Goal: Task Accomplishment & Management: Complete application form

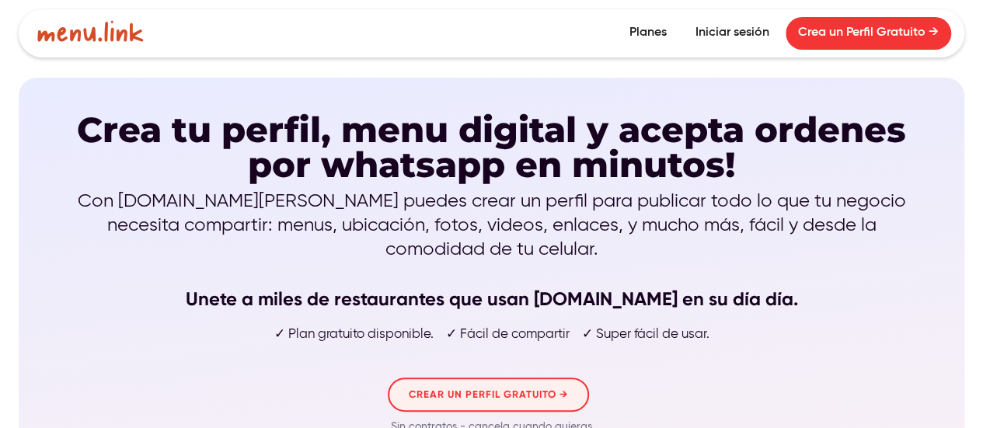
click at [465, 378] on link "CREAR UN PERFIL GRATUITO →" at bounding box center [488, 395] width 201 height 34
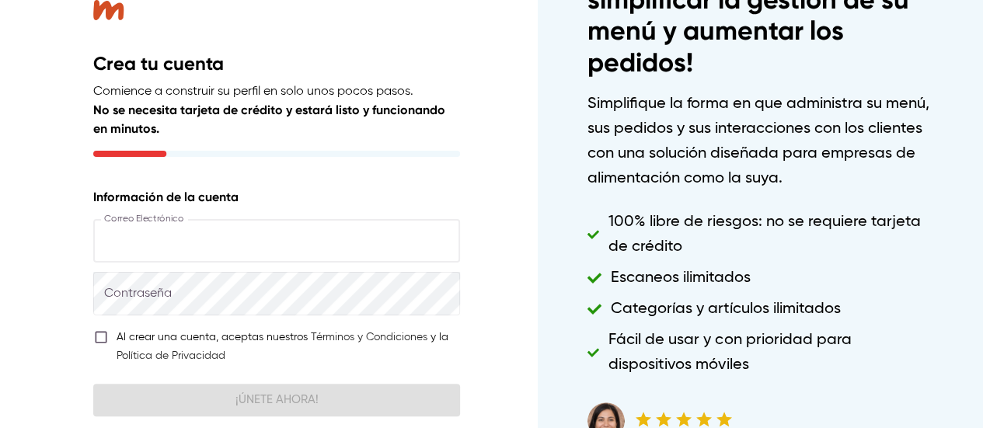
click at [294, 234] on input "text" at bounding box center [276, 241] width 367 height 44
click at [308, 248] on input "text" at bounding box center [276, 241] width 367 height 44
type input "**********"
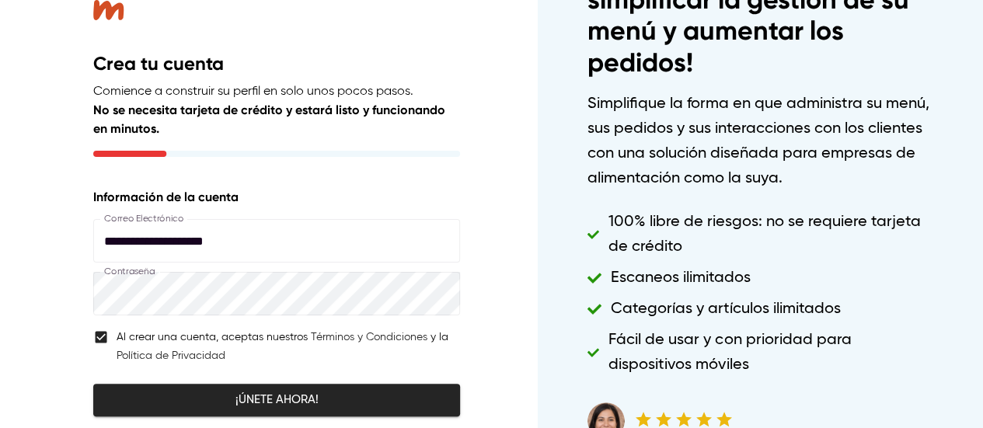
scroll to position [76, 0]
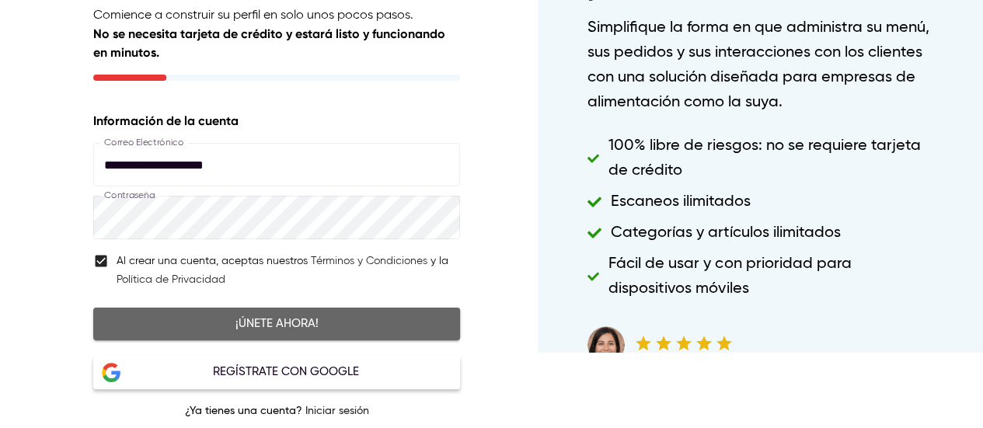
click at [145, 334] on button "¡Únete ahora!" at bounding box center [276, 324] width 367 height 33
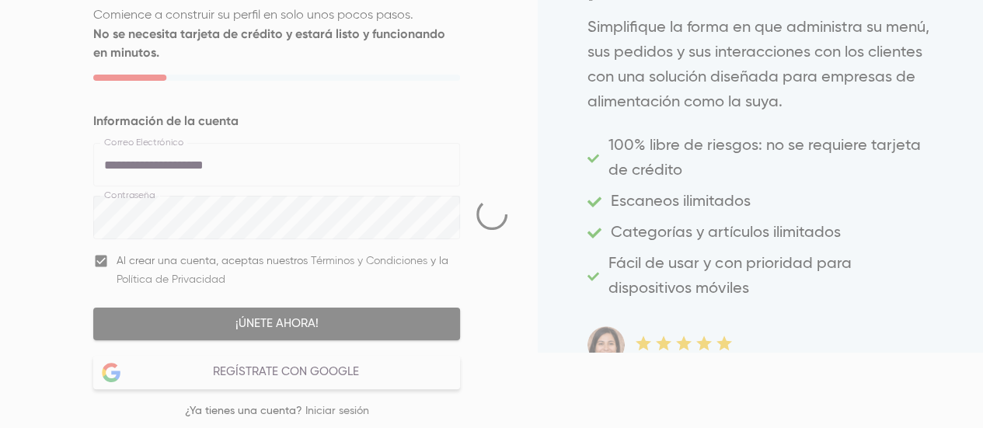
select select "***"
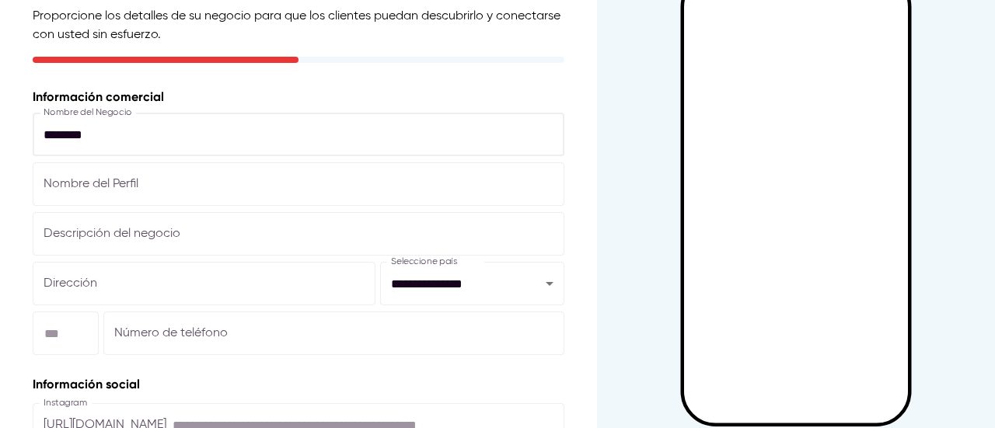
scroll to position [107, 0]
type input "********"
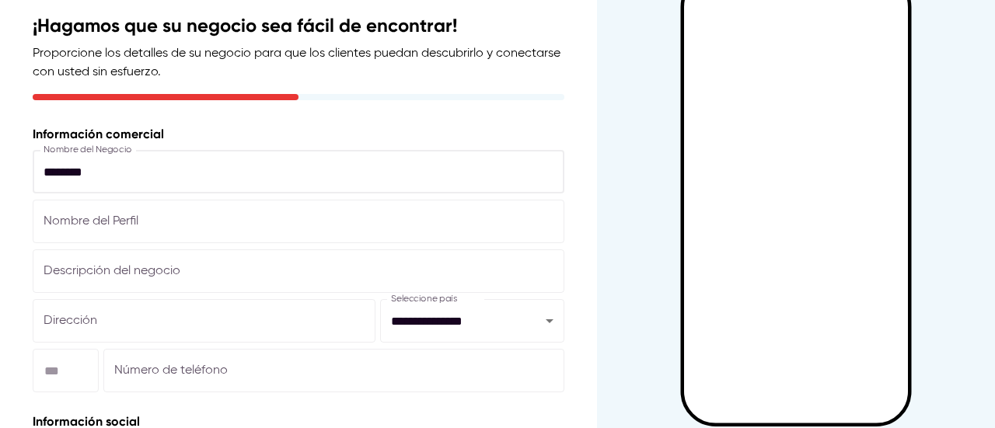
scroll to position [68, 0]
click at [360, 226] on input "text" at bounding box center [299, 222] width 532 height 44
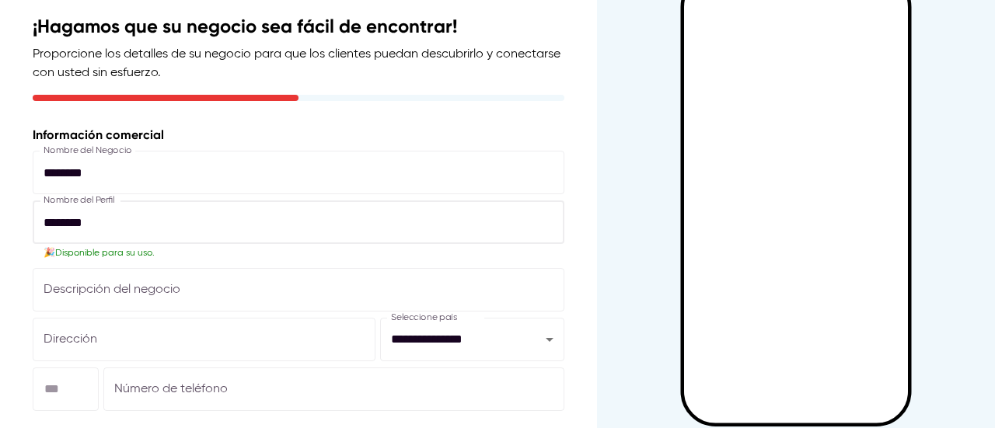
type input "********"
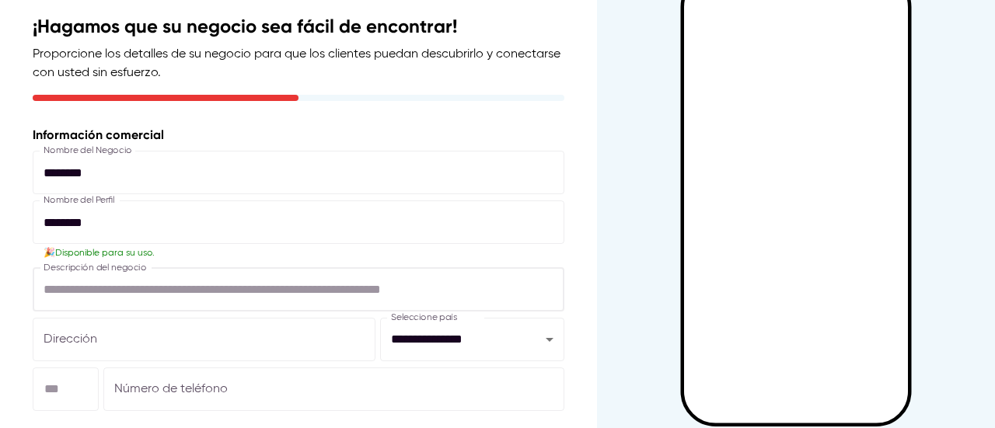
click at [328, 292] on input "text" at bounding box center [299, 290] width 532 height 44
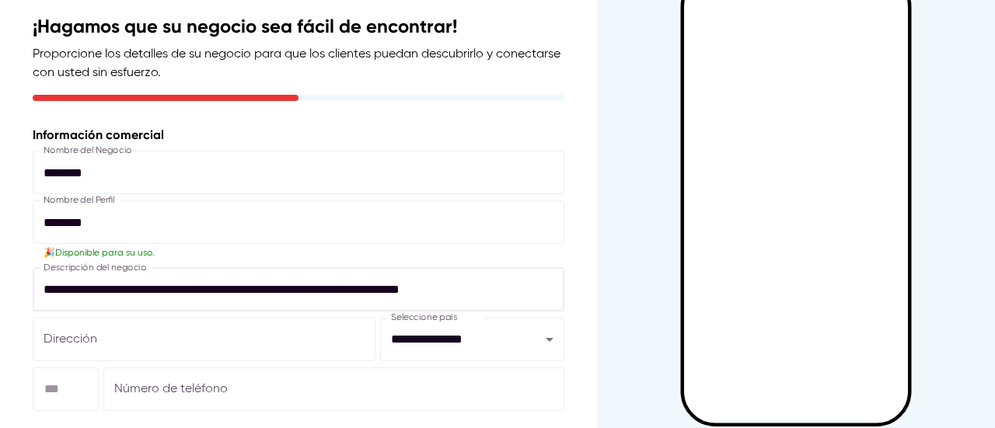
type input "**********"
click at [235, 327] on input "text" at bounding box center [204, 340] width 343 height 44
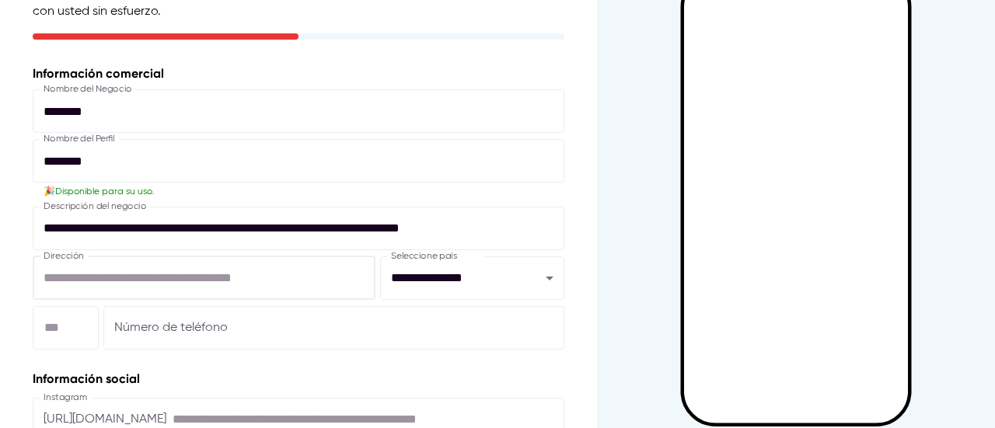
scroll to position [131, 0]
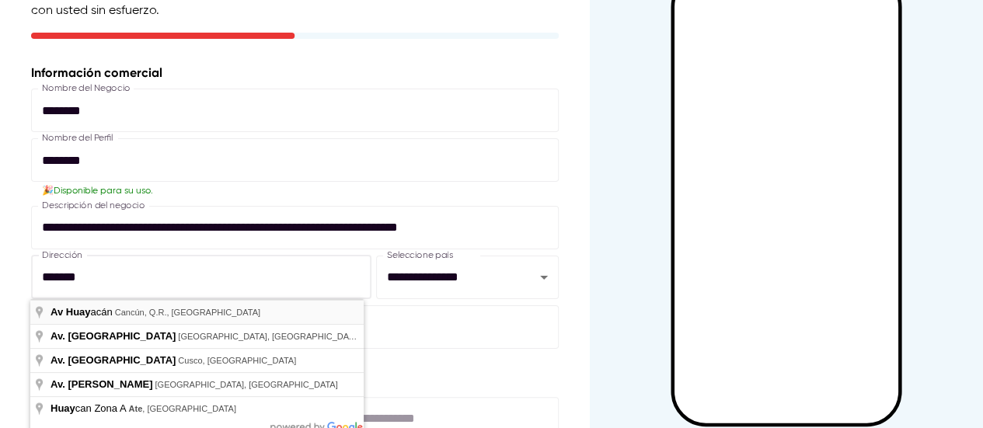
type input "**********"
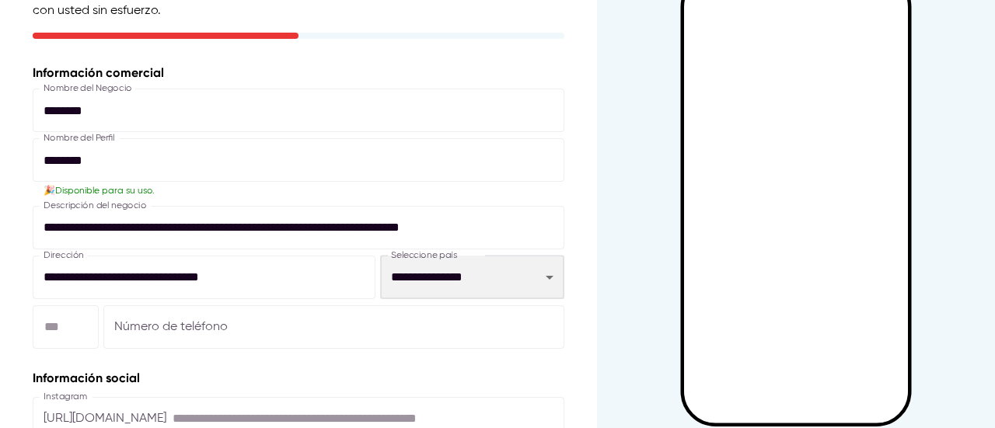
click at [457, 270] on select "**********" at bounding box center [472, 278] width 184 height 44
select select "***"
click at [380, 256] on select "**********" at bounding box center [472, 278] width 184 height 44
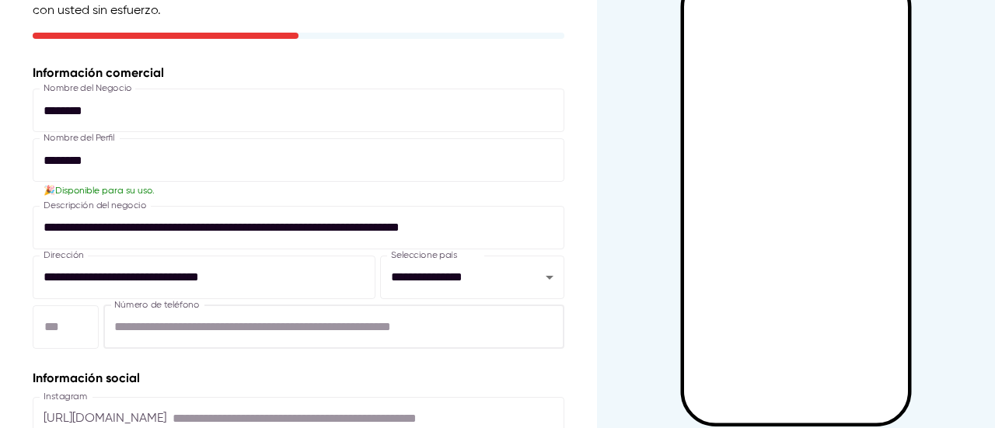
click at [415, 319] on input "number" at bounding box center [333, 327] width 461 height 44
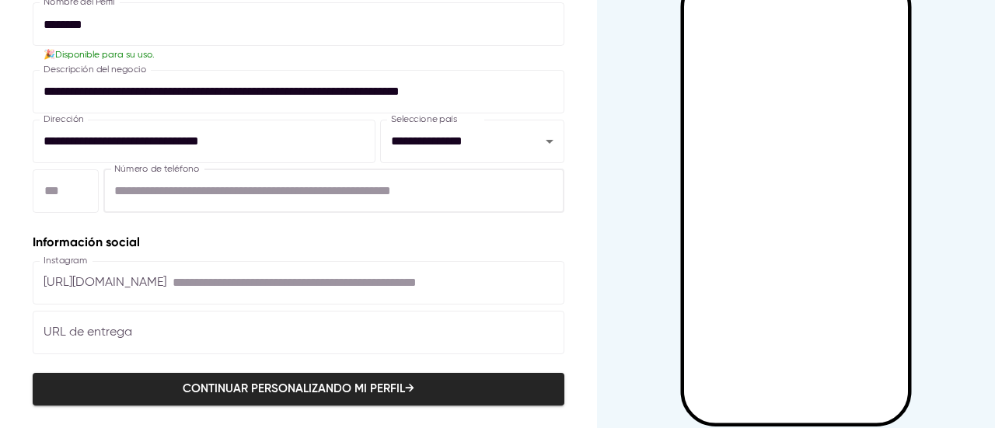
scroll to position [275, 0]
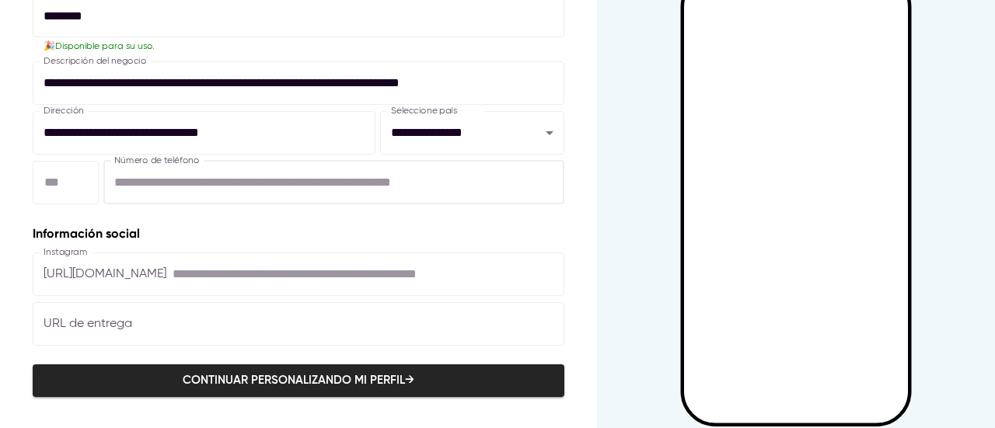
type input "**********"
click at [392, 284] on input "text" at bounding box center [369, 275] width 392 height 44
click at [337, 326] on input "text" at bounding box center [299, 324] width 532 height 44
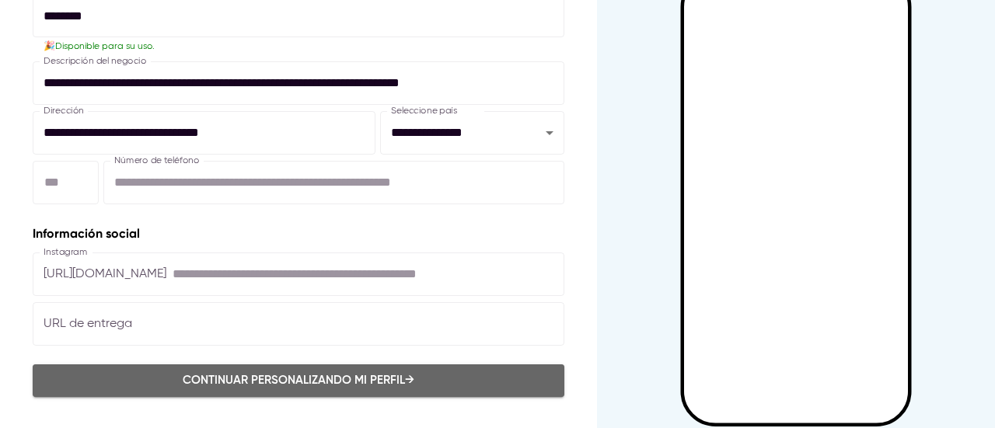
click at [355, 385] on span "Continuar personalizando mi perfil →" at bounding box center [298, 381] width 497 height 20
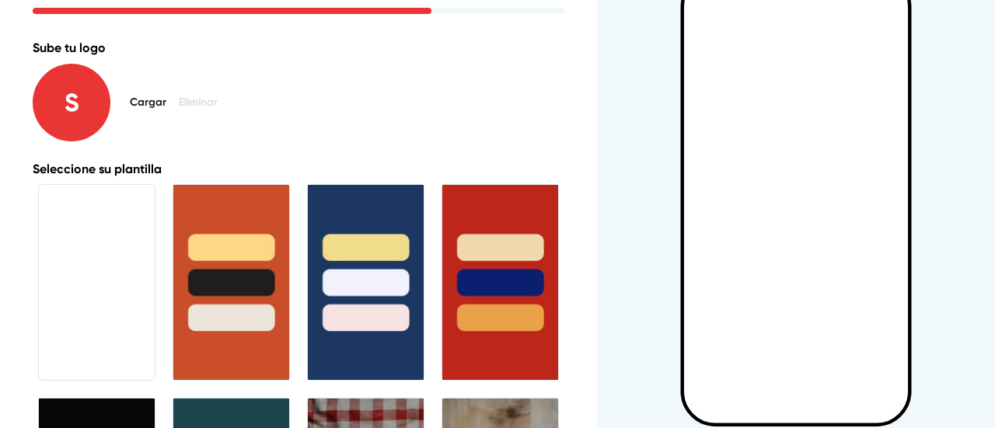
scroll to position [155, 0]
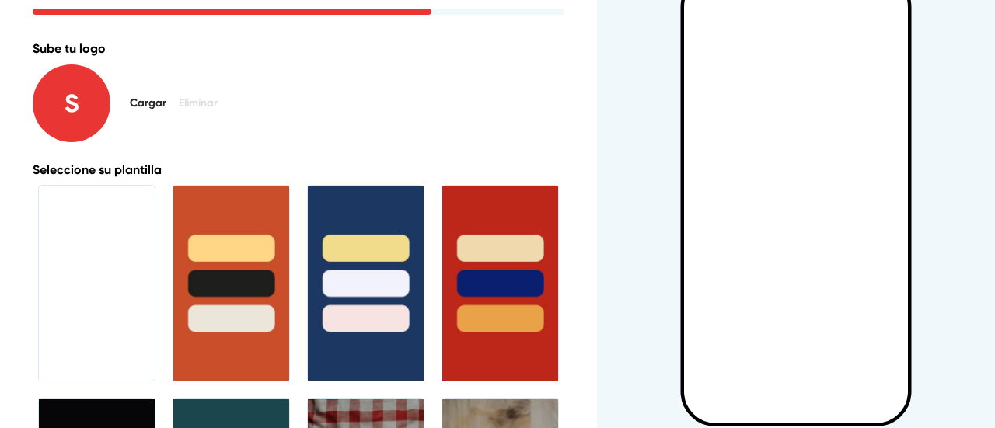
click at [442, 257] on div at bounding box center [500, 283] width 116 height 195
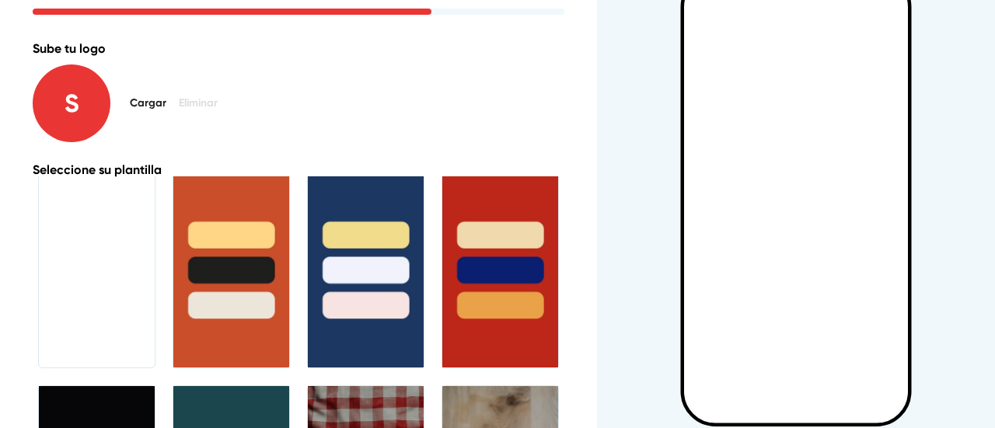
scroll to position [0, 0]
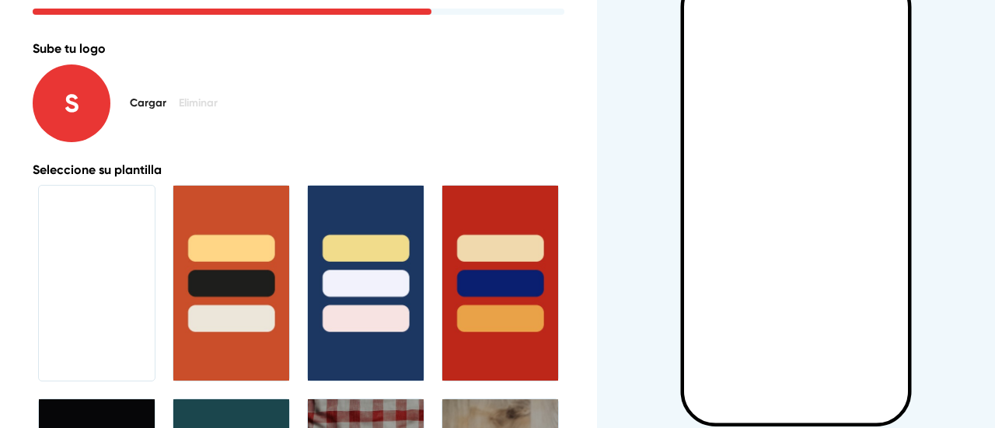
click at [265, 243] on div at bounding box center [231, 283] width 116 height 195
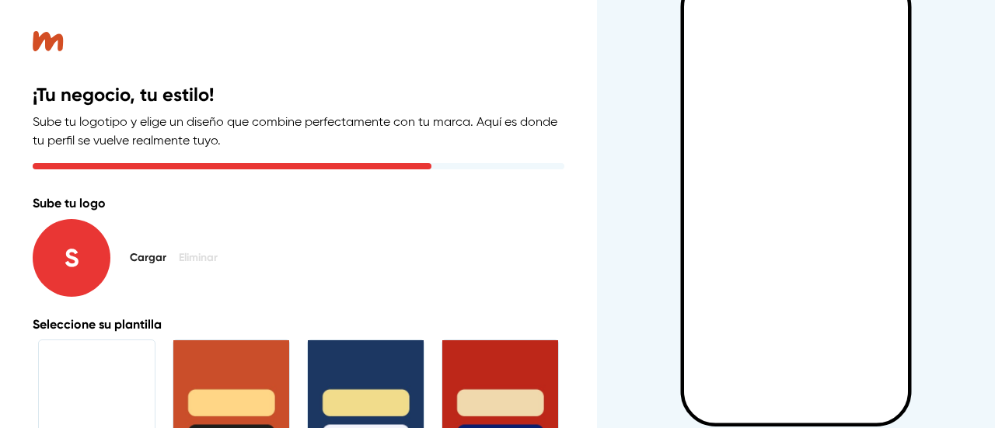
click at [85, 206] on p "Sube tu logo" at bounding box center [299, 203] width 532 height 19
click at [101, 241] on p "S" at bounding box center [72, 258] width 78 height 78
click at [96, 206] on p "Sube tu logo" at bounding box center [299, 203] width 532 height 19
click at [141, 207] on p "Sube tu logo" at bounding box center [299, 203] width 532 height 19
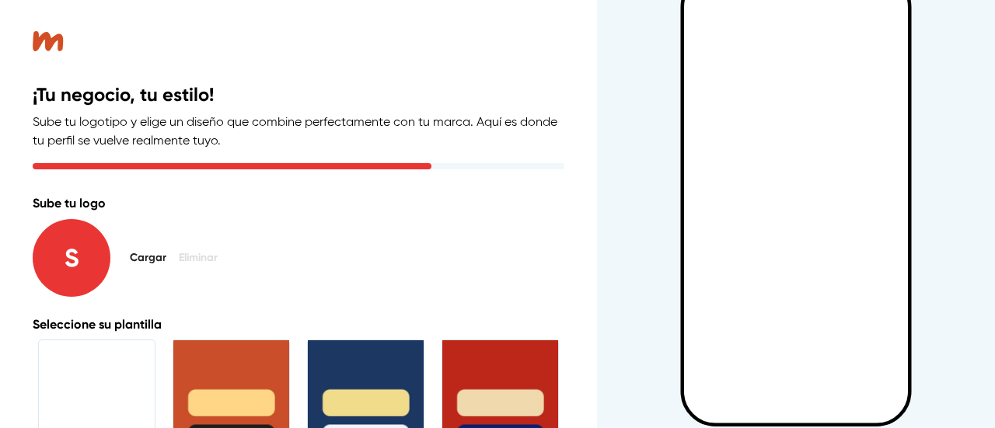
scroll to position [61, 0]
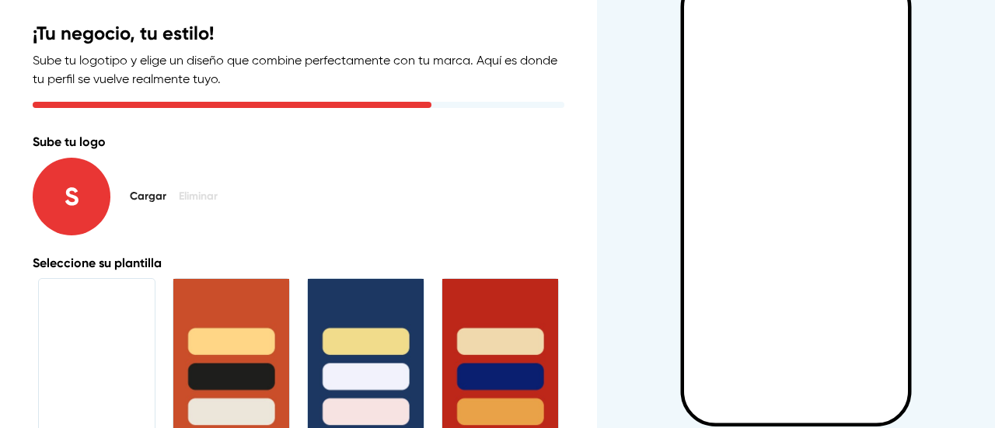
click at [88, 200] on p "S" at bounding box center [72, 197] width 78 height 78
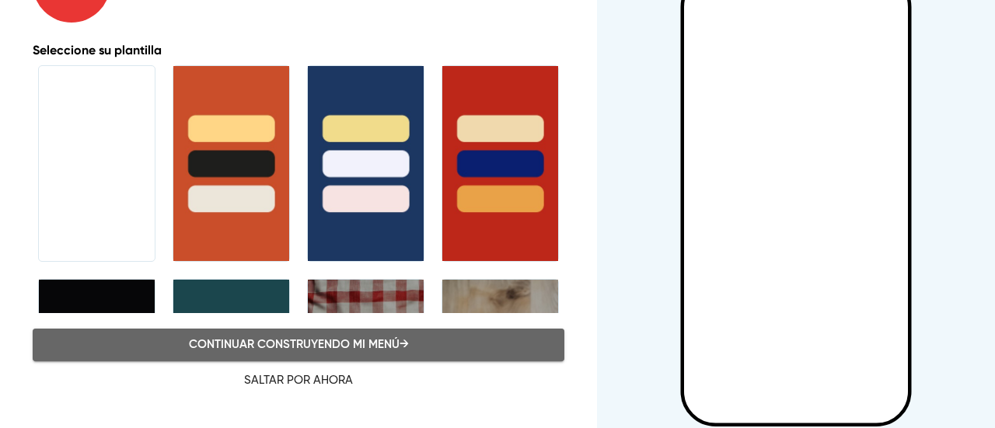
click at [326, 347] on span "Continuar construyendo mi menú →" at bounding box center [298, 345] width 497 height 20
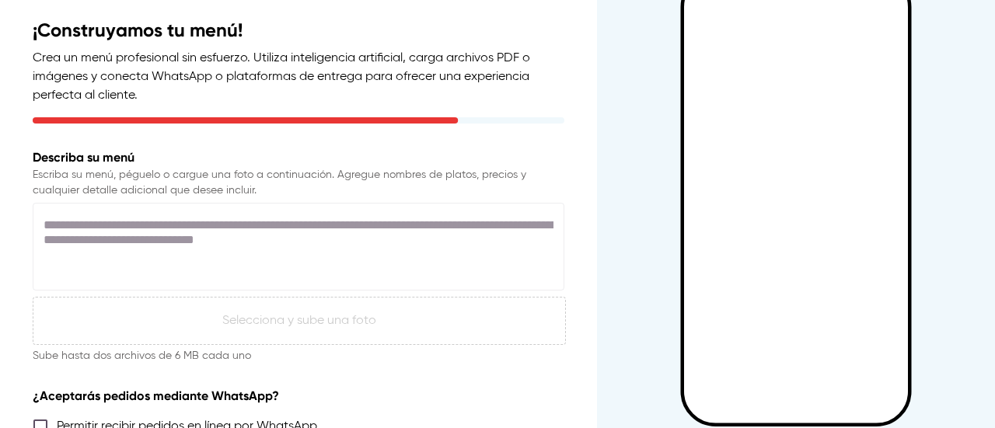
scroll to position [65, 0]
click at [274, 212] on div "* ​" at bounding box center [299, 246] width 532 height 88
click at [341, 218] on textarea at bounding box center [299, 246] width 510 height 59
paste textarea "**********"
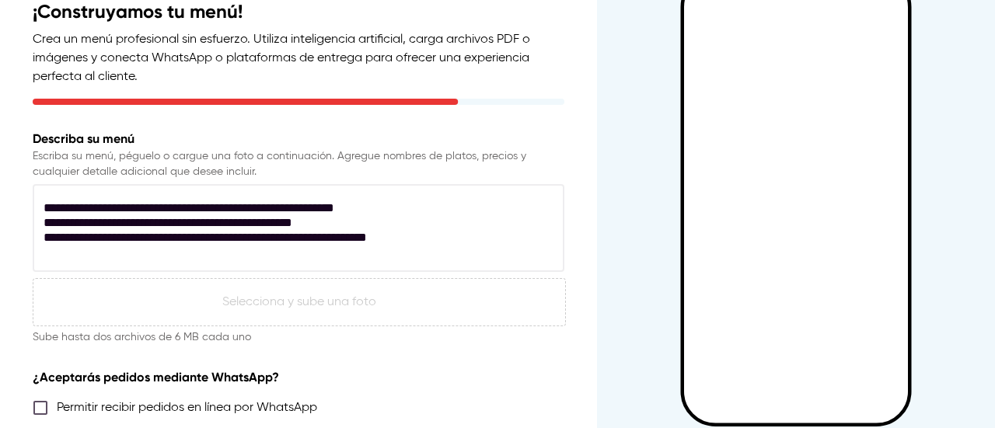
scroll to position [0, 0]
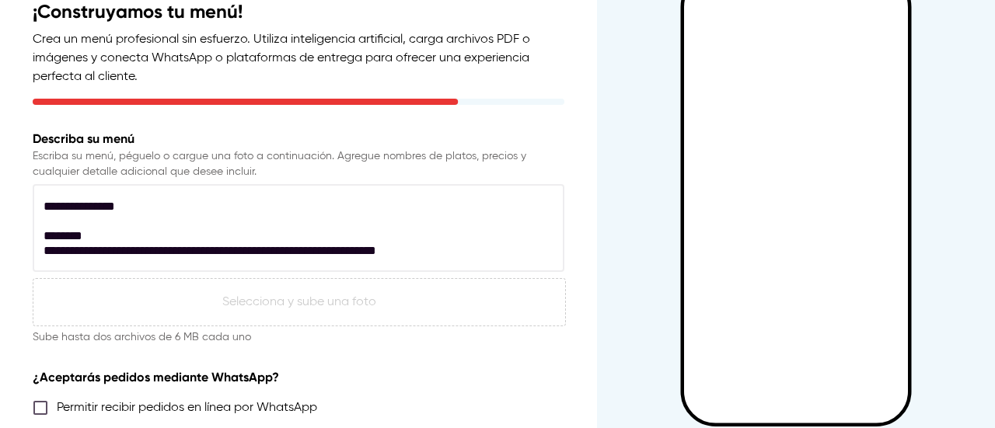
click at [484, 249] on textarea at bounding box center [295, 228] width 502 height 59
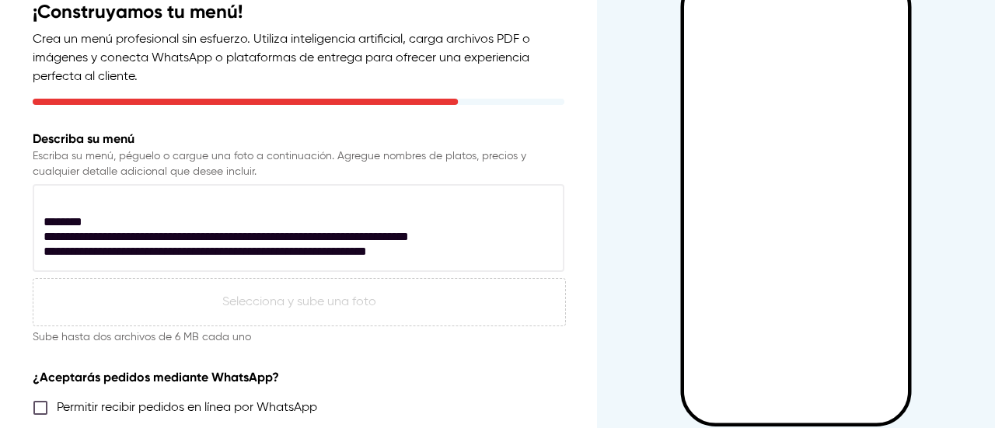
scroll to position [30, 0]
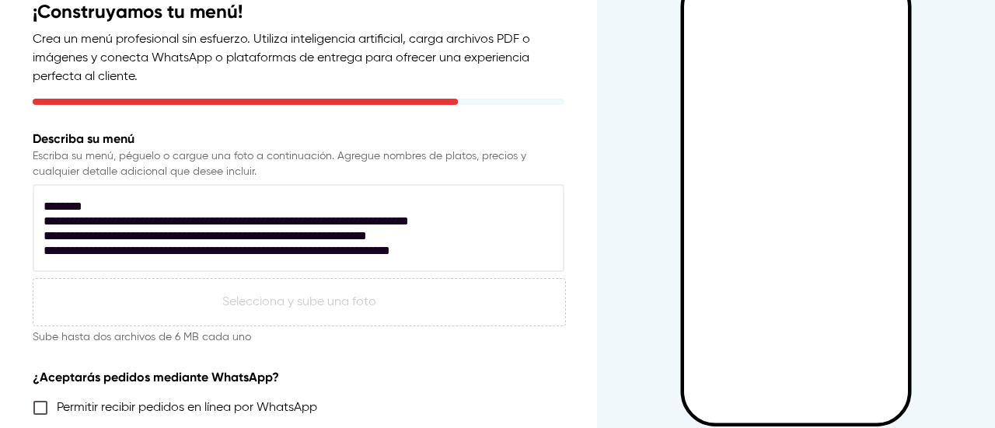
click at [507, 249] on textarea at bounding box center [295, 228] width 502 height 59
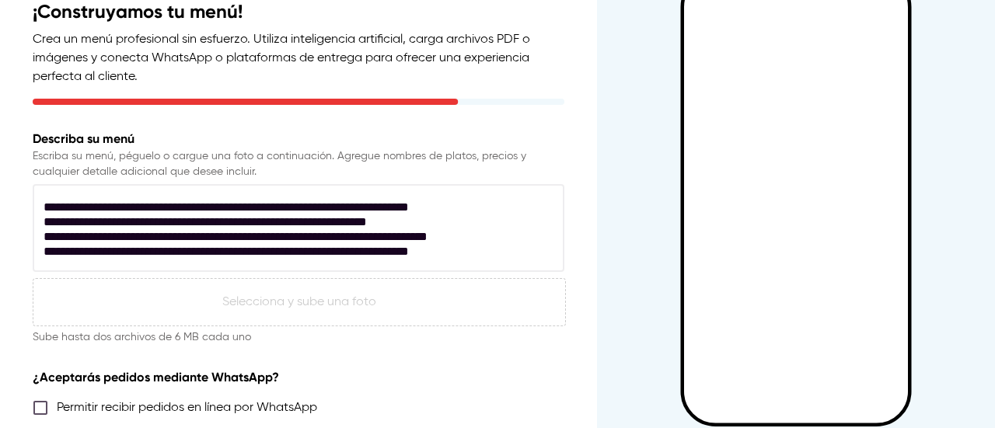
scroll to position [59, 0]
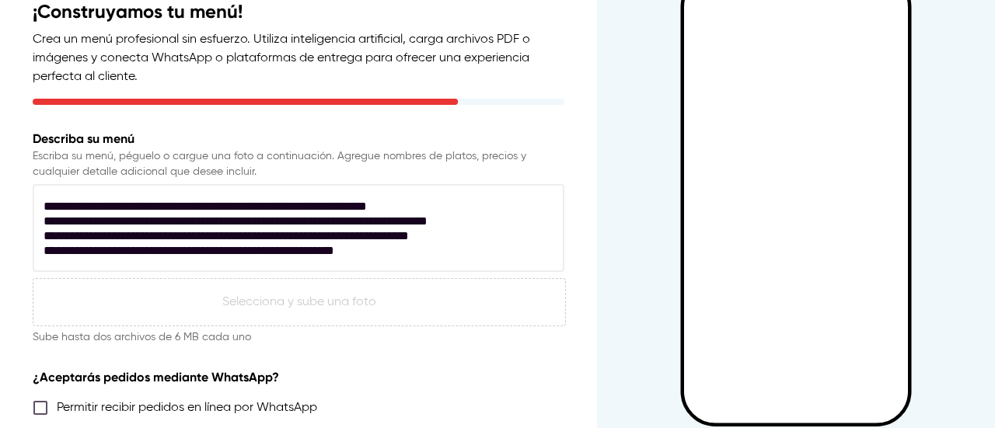
click at [525, 251] on textarea at bounding box center [295, 228] width 502 height 59
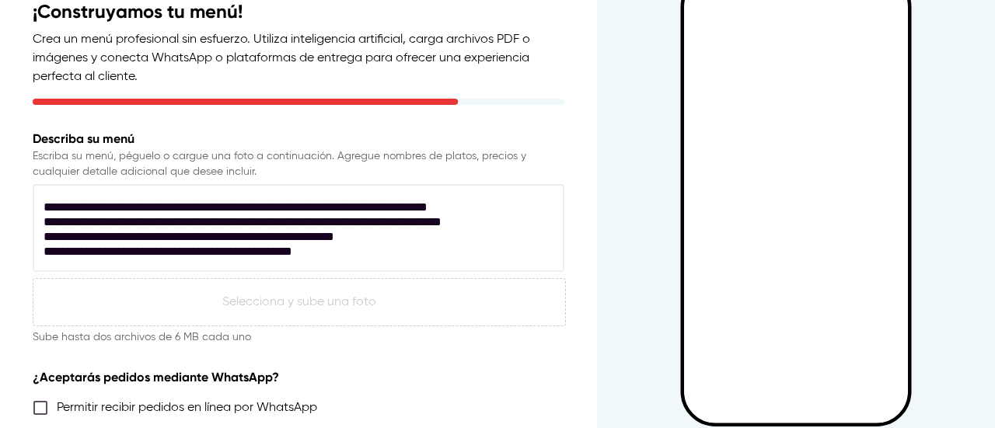
click at [82, 249] on textarea at bounding box center [295, 228] width 502 height 59
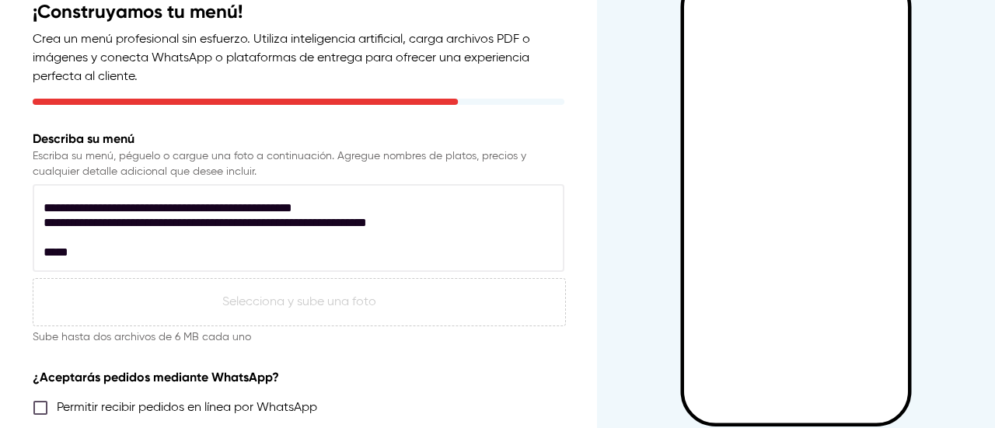
scroll to position [115, 0]
click at [415, 224] on textarea at bounding box center [295, 228] width 502 height 59
click at [406, 240] on textarea at bounding box center [295, 228] width 502 height 59
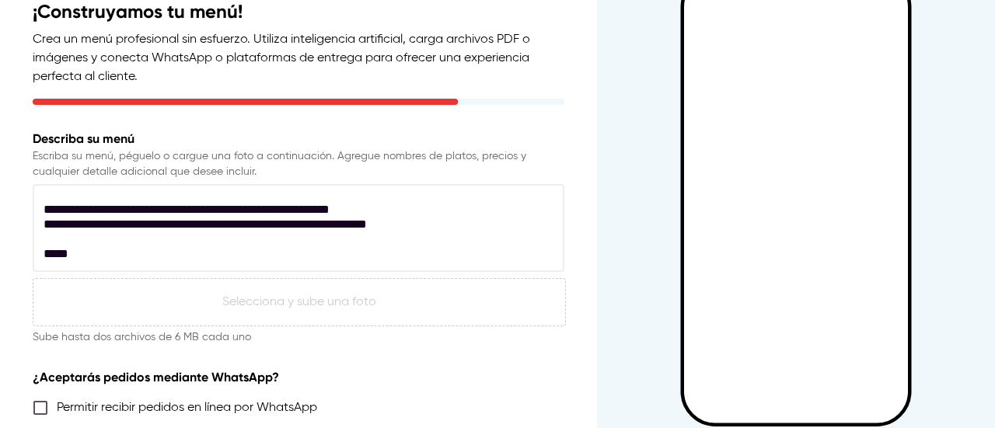
click at [470, 255] on textarea at bounding box center [295, 228] width 502 height 59
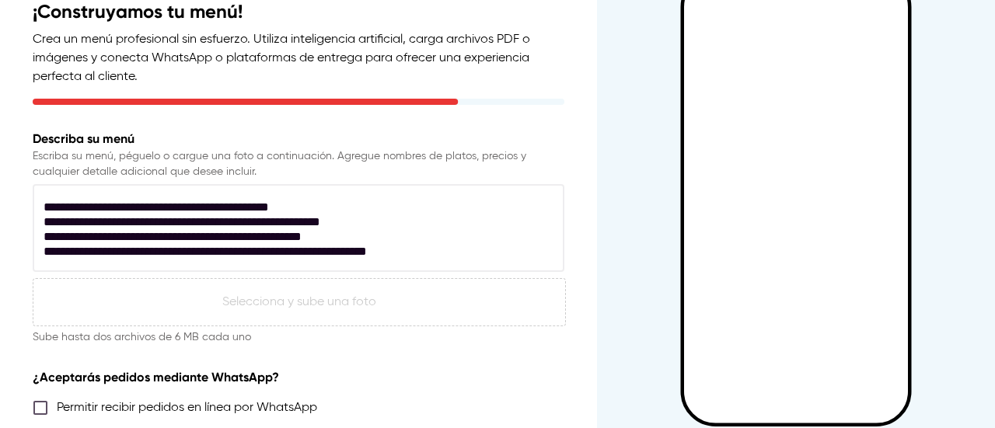
scroll to position [339, 0]
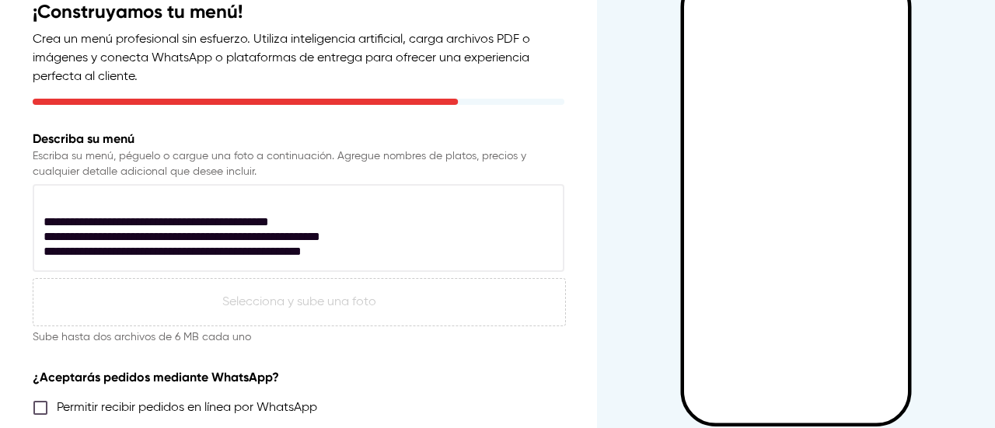
click at [330, 221] on textarea at bounding box center [295, 228] width 502 height 59
click at [224, 229] on textarea at bounding box center [295, 228] width 502 height 59
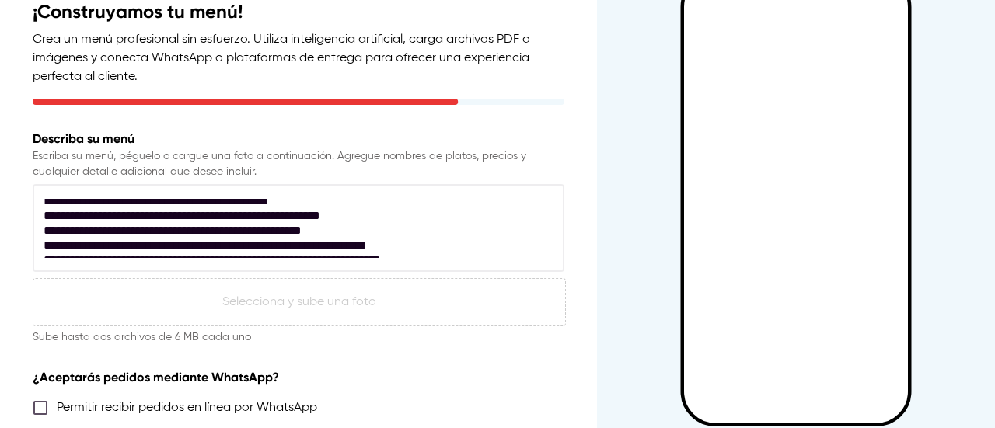
scroll to position [320, 0]
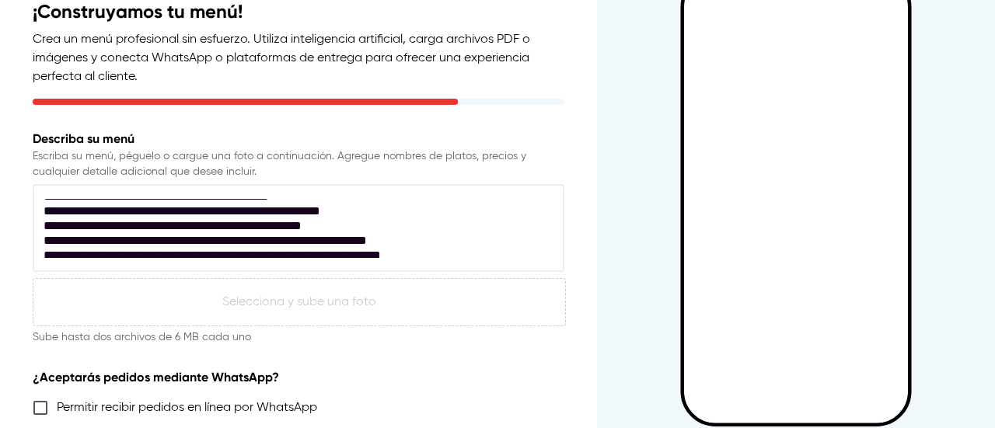
click at [361, 225] on textarea at bounding box center [295, 228] width 502 height 59
click at [438, 239] on textarea at bounding box center [295, 228] width 502 height 59
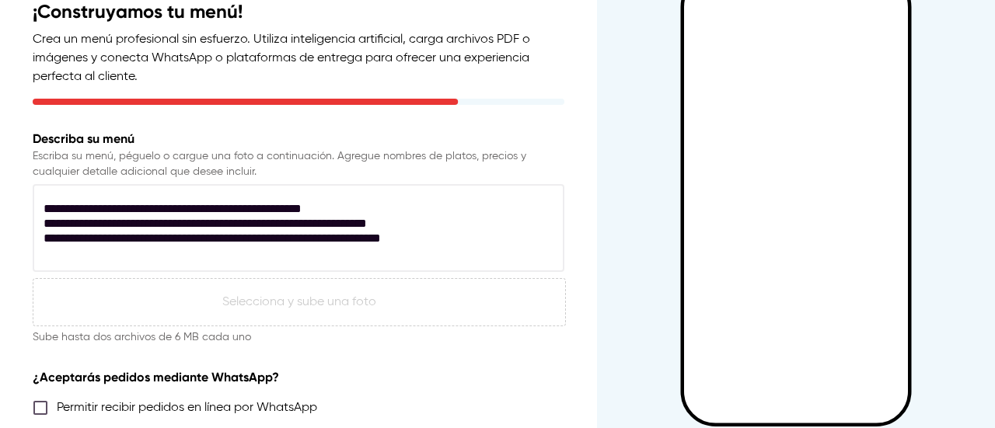
scroll to position [343, 0]
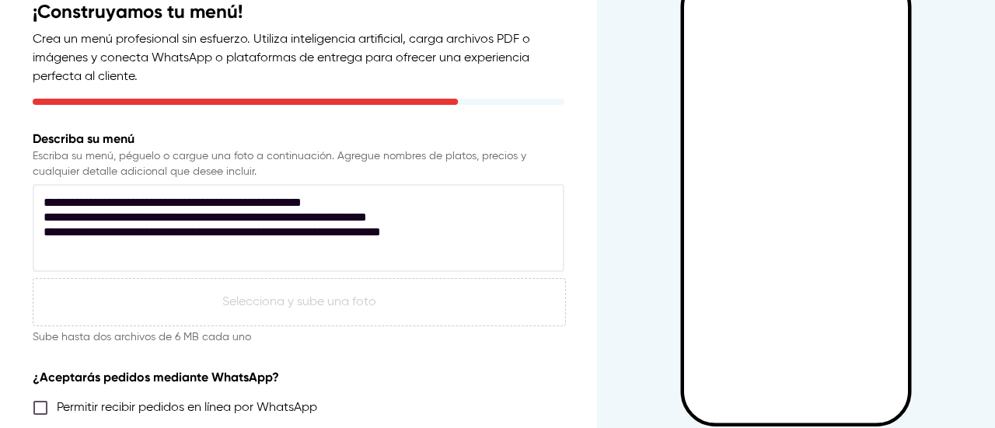
click at [404, 232] on textarea at bounding box center [295, 228] width 502 height 59
click at [492, 246] on textarea at bounding box center [295, 228] width 502 height 59
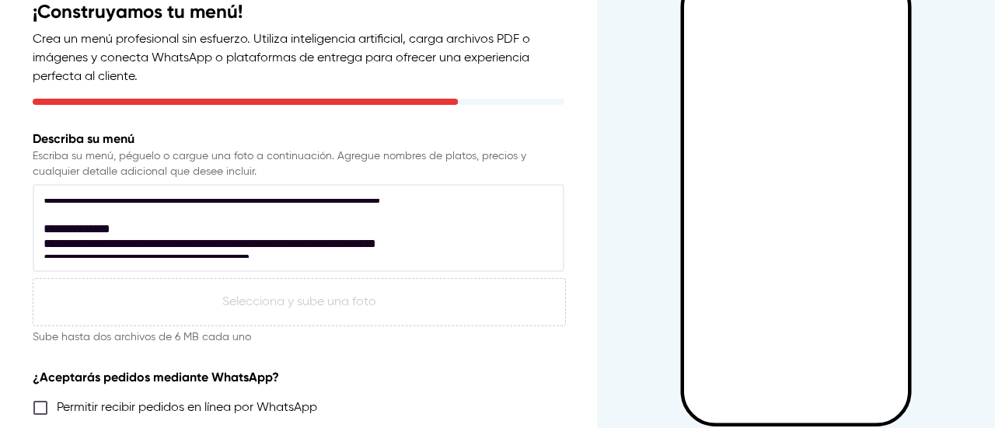
scroll to position [378, 0]
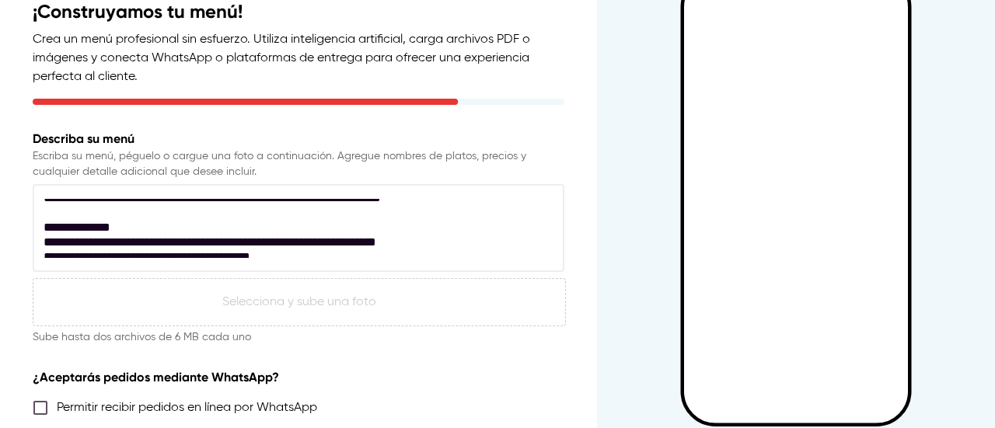
click at [489, 241] on textarea at bounding box center [295, 228] width 502 height 59
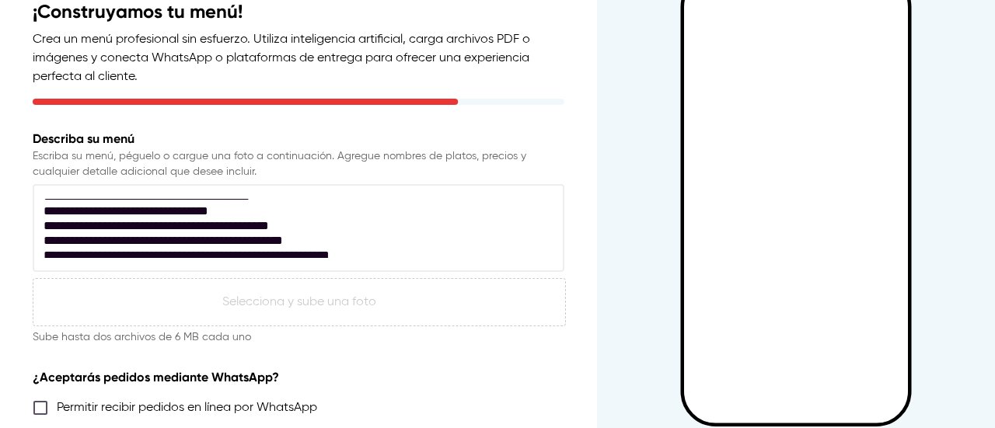
scroll to position [440, 0]
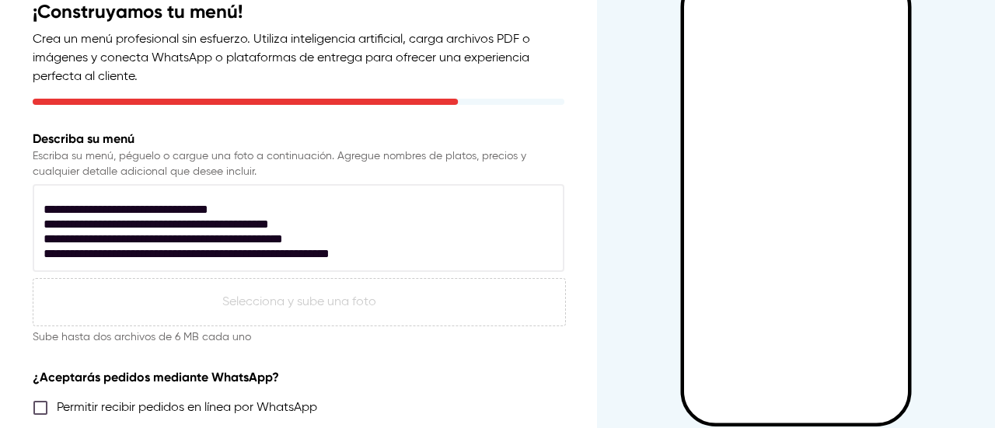
click at [486, 225] on textarea at bounding box center [295, 228] width 502 height 59
click at [356, 242] on textarea at bounding box center [295, 228] width 502 height 59
click at [315, 253] on textarea at bounding box center [295, 228] width 502 height 59
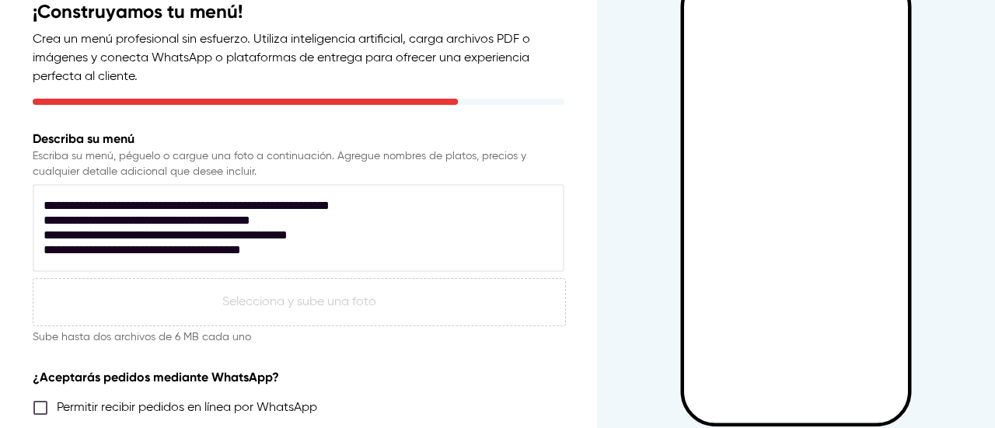
scroll to position [490, 0]
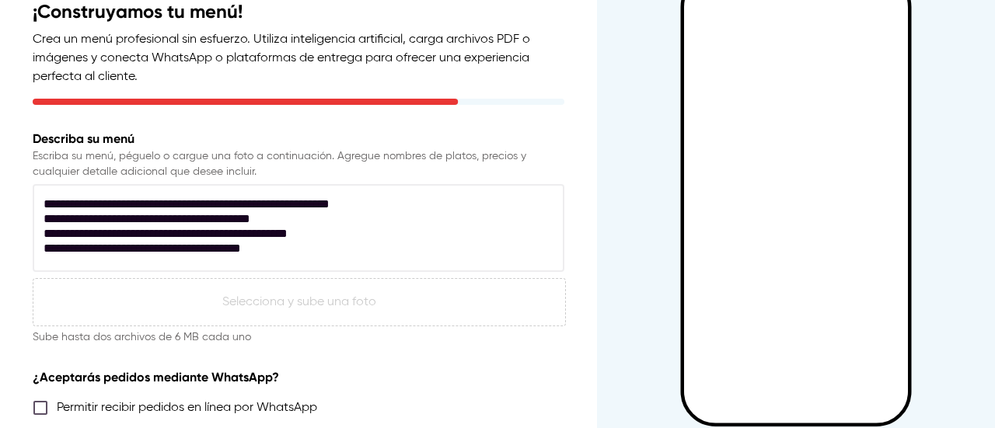
click at [365, 221] on textarea at bounding box center [295, 228] width 502 height 59
click at [374, 231] on textarea at bounding box center [295, 228] width 502 height 59
click at [437, 249] on textarea at bounding box center [295, 228] width 502 height 59
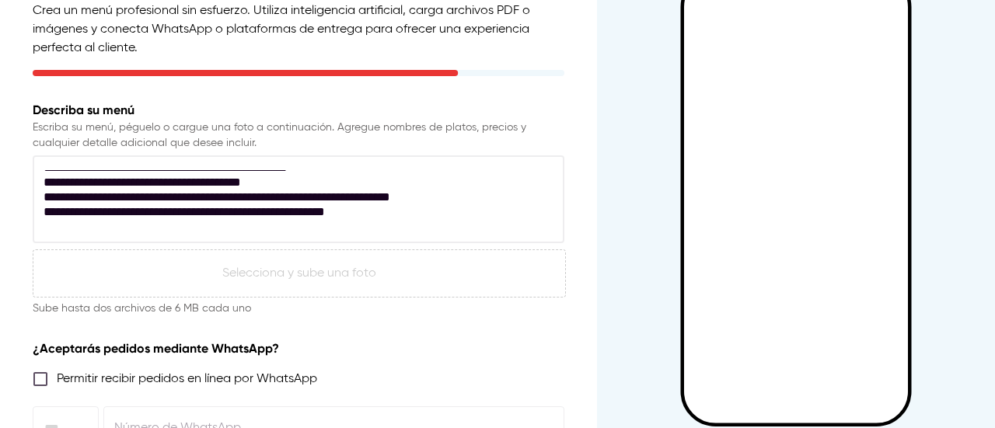
scroll to position [536, 0]
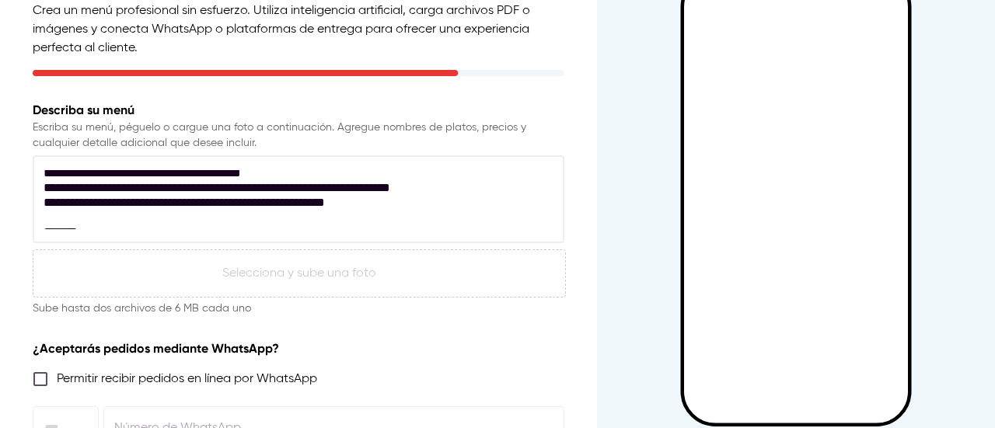
click at [354, 187] on textarea at bounding box center [295, 199] width 502 height 59
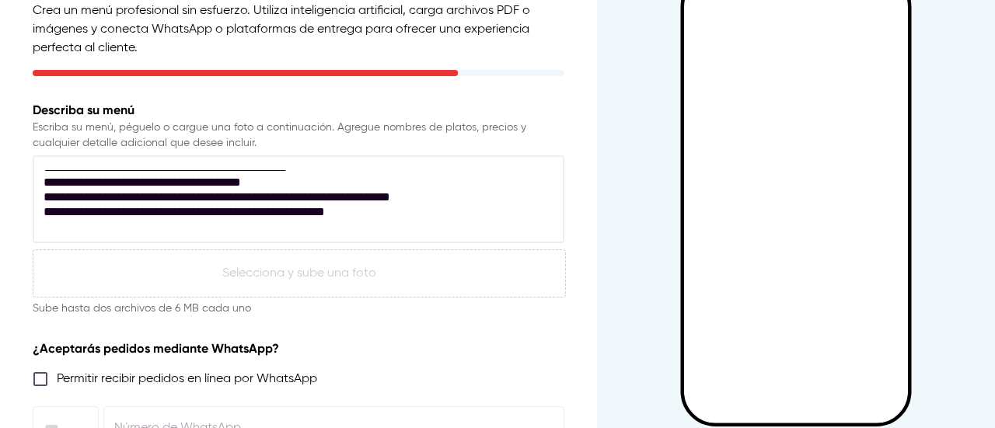
scroll to position [530, 0]
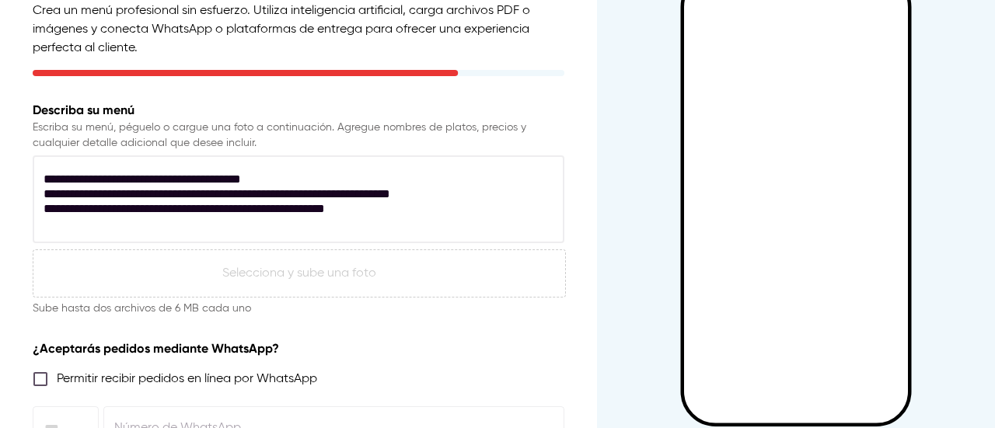
click at [385, 211] on textarea at bounding box center [295, 199] width 502 height 59
click at [369, 223] on textarea at bounding box center [295, 199] width 502 height 59
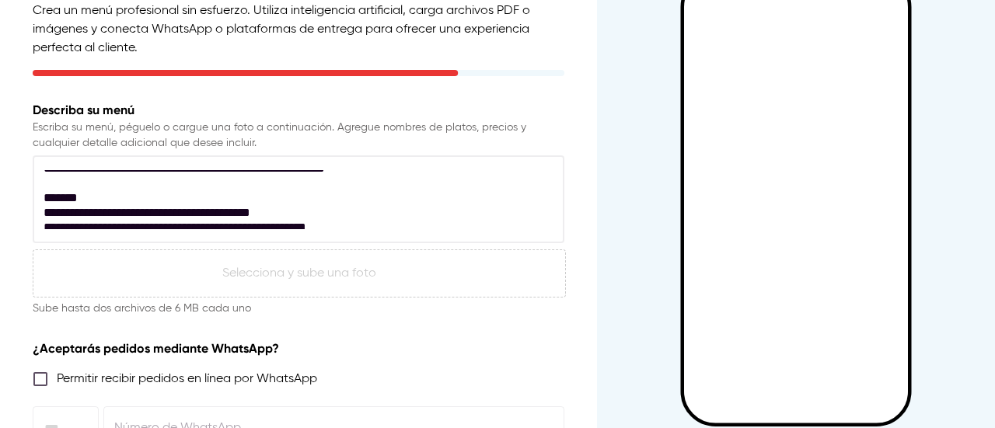
scroll to position [572, 0]
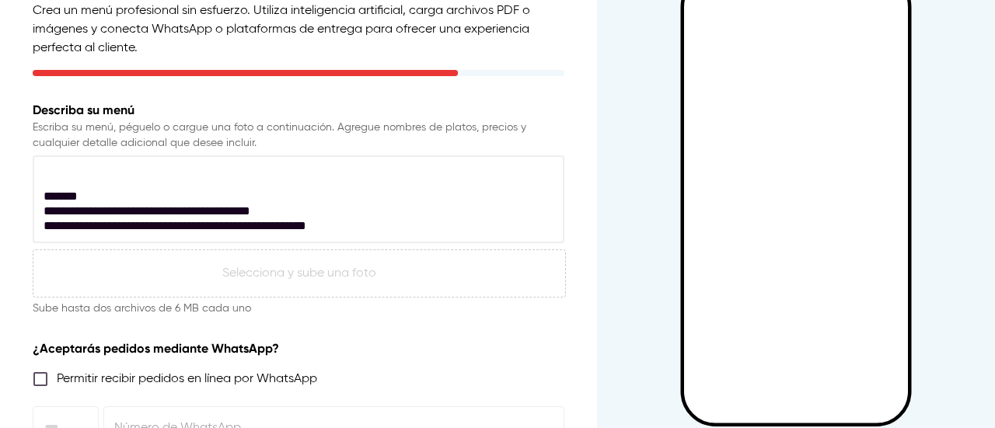
click at [525, 195] on textarea at bounding box center [295, 199] width 502 height 59
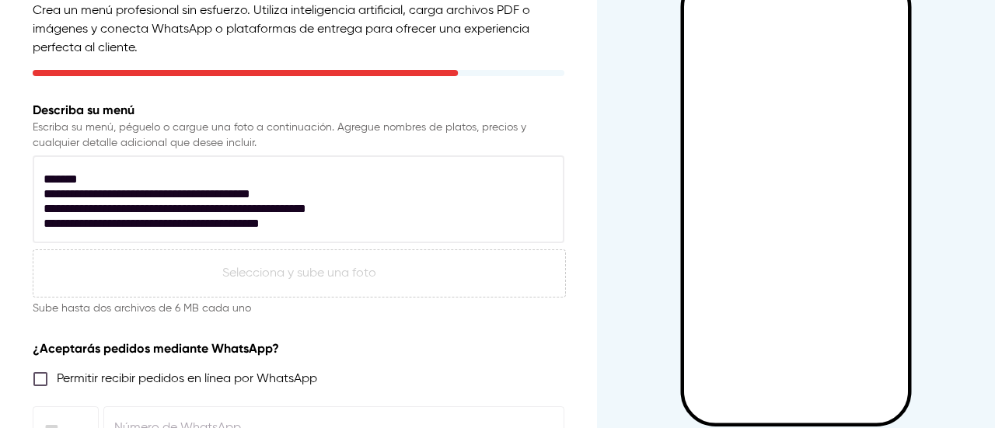
scroll to position [591, 0]
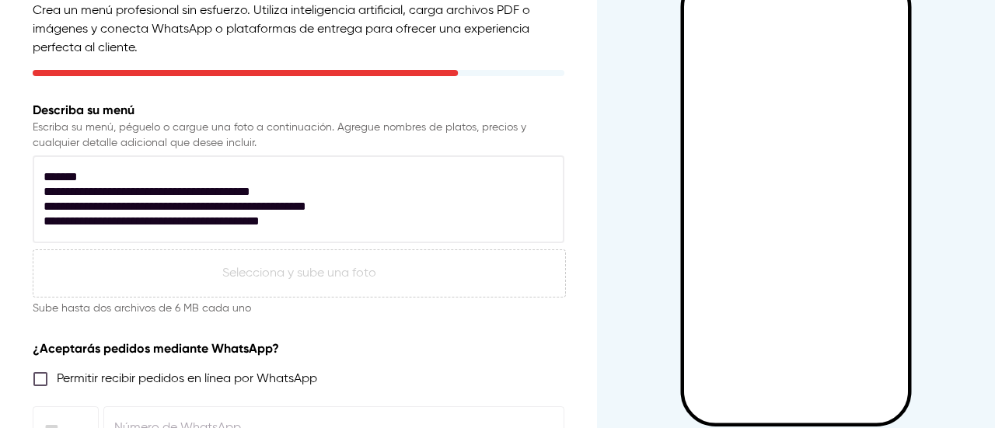
click at [429, 204] on textarea at bounding box center [295, 199] width 502 height 59
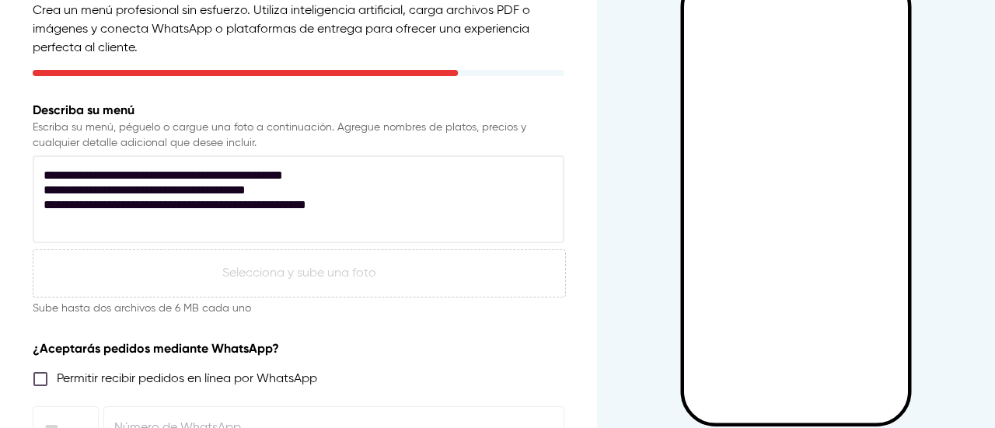
scroll to position [654, 0]
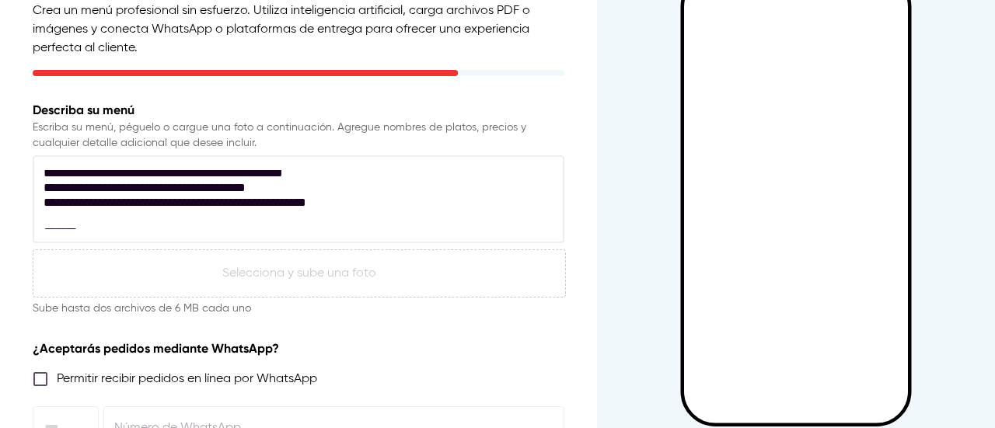
click at [346, 186] on textarea at bounding box center [295, 199] width 502 height 59
click at [396, 202] on textarea at bounding box center [295, 199] width 502 height 59
click at [370, 218] on textarea at bounding box center [295, 199] width 502 height 59
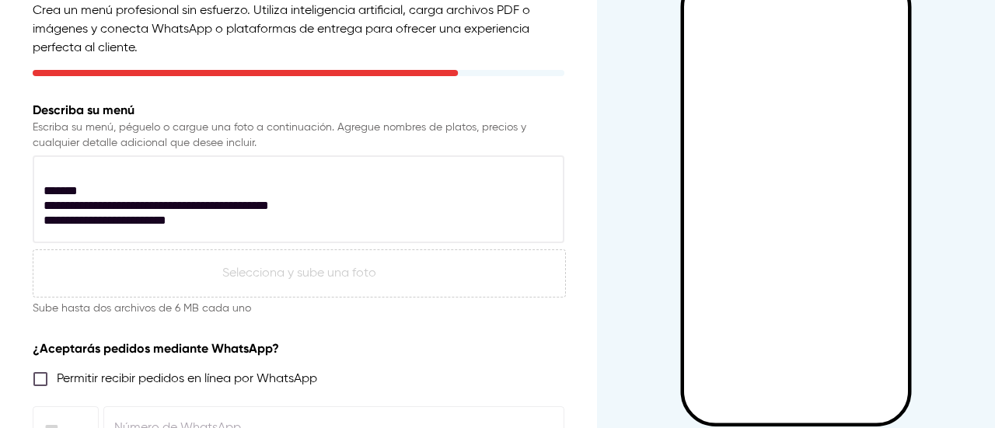
scroll to position [698, 0]
click at [381, 192] on textarea at bounding box center [295, 199] width 502 height 59
click at [394, 200] on textarea at bounding box center [295, 199] width 502 height 59
click at [408, 220] on textarea at bounding box center [295, 199] width 502 height 59
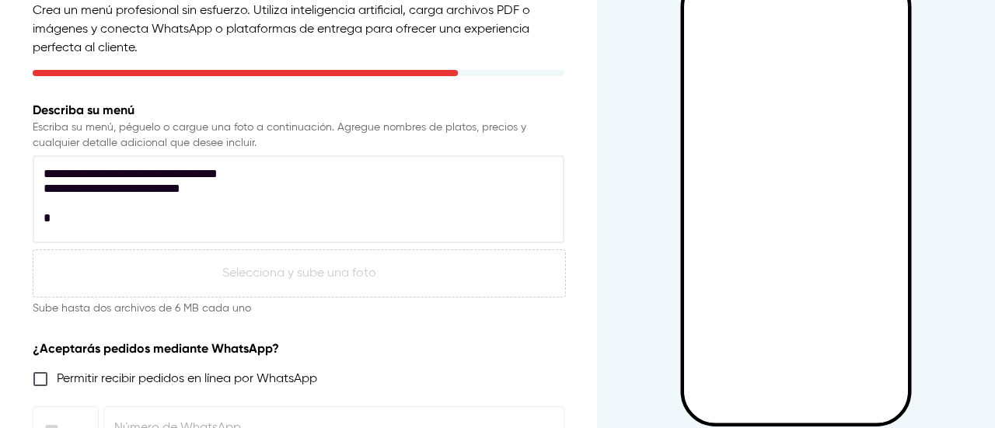
scroll to position [776, 0]
click at [376, 180] on textarea at bounding box center [295, 199] width 502 height 59
click at [411, 201] on textarea at bounding box center [295, 199] width 502 height 59
click at [364, 211] on textarea at bounding box center [295, 199] width 502 height 59
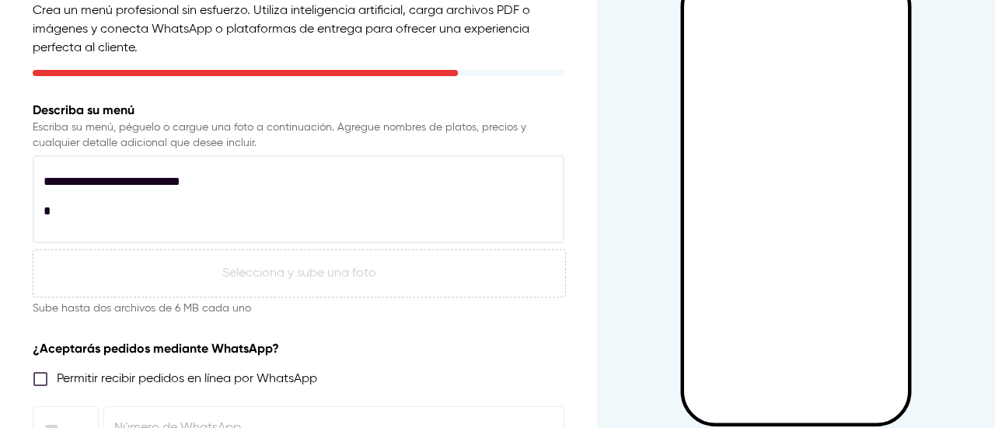
scroll to position [779, 0]
click at [356, 221] on textarea at bounding box center [295, 199] width 502 height 59
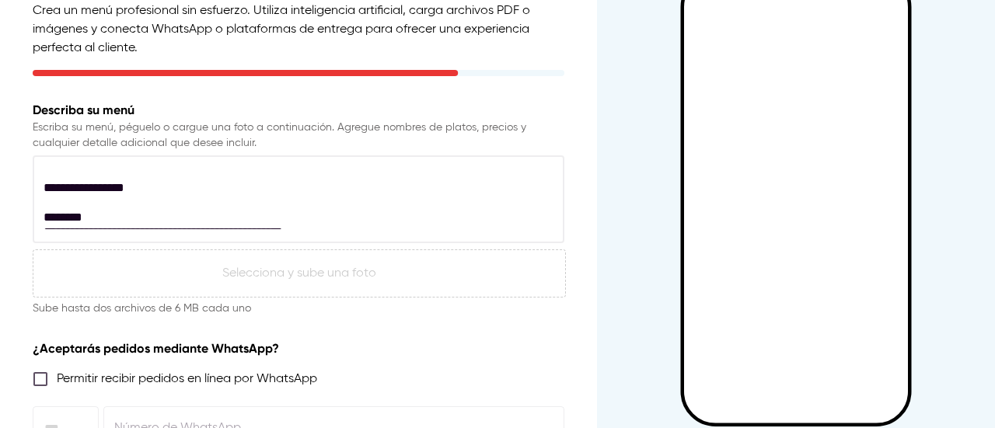
scroll to position [832, 0]
click at [264, 194] on textarea at bounding box center [295, 199] width 502 height 59
click at [260, 190] on textarea at bounding box center [295, 199] width 502 height 59
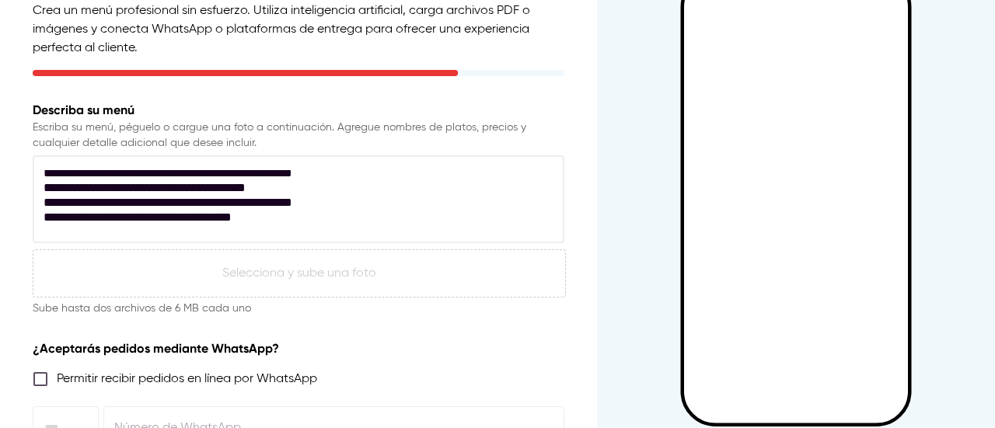
scroll to position [929, 0]
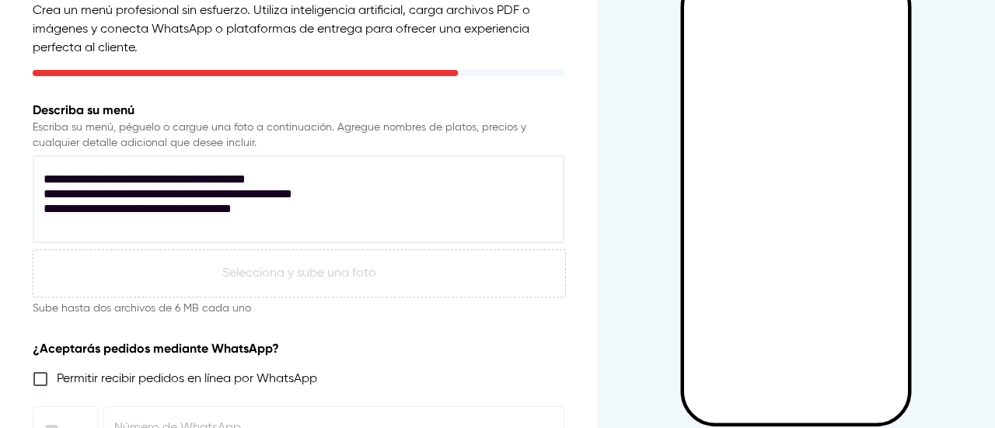
click at [376, 192] on textarea at bounding box center [295, 199] width 502 height 59
click at [386, 205] on textarea at bounding box center [295, 199] width 502 height 59
click at [378, 197] on textarea at bounding box center [295, 199] width 502 height 59
click at [399, 215] on textarea at bounding box center [295, 199] width 502 height 59
click at [395, 224] on textarea at bounding box center [295, 199] width 502 height 59
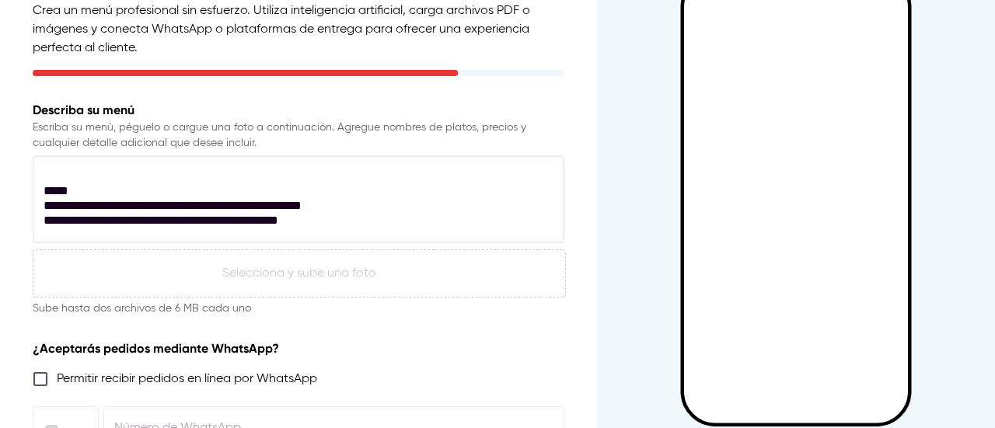
scroll to position [970, 0]
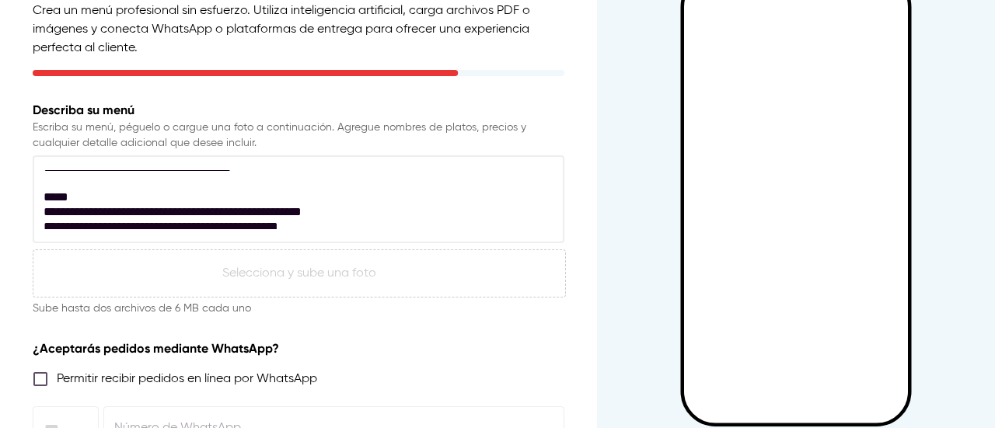
click at [333, 198] on textarea at bounding box center [295, 199] width 502 height 59
click at [383, 214] on textarea at bounding box center [295, 199] width 502 height 59
click at [378, 215] on textarea at bounding box center [295, 199] width 502 height 59
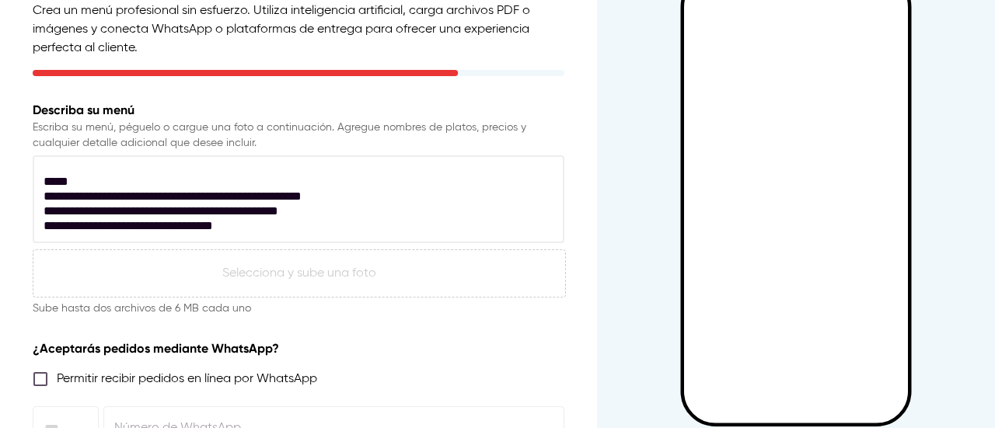
scroll to position [987, 0]
click at [365, 215] on textarea at bounding box center [295, 199] width 502 height 59
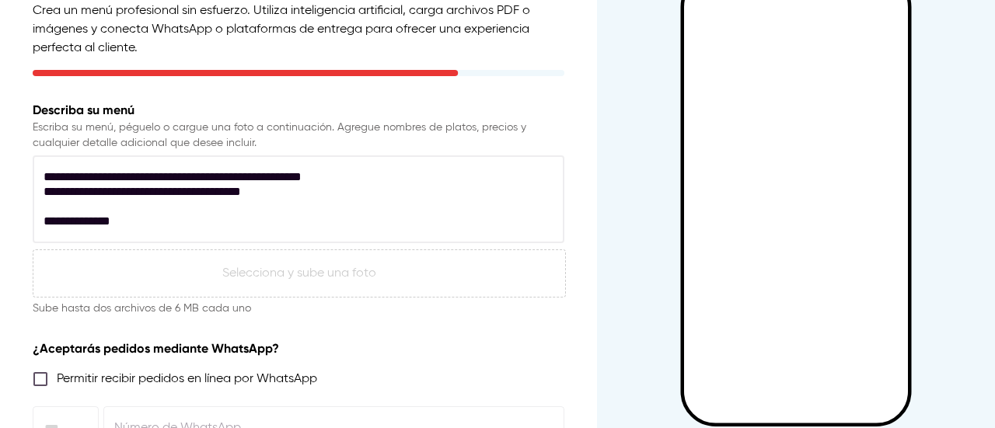
scroll to position [1051, 0]
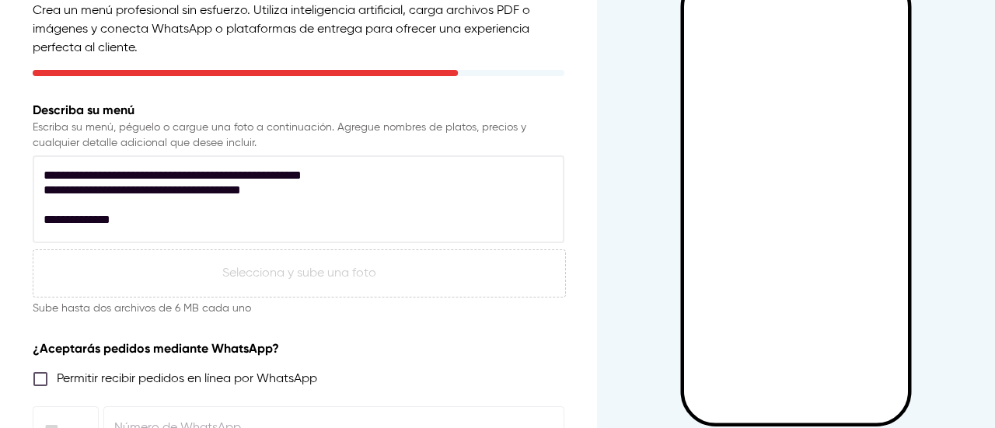
click at [392, 193] on textarea at bounding box center [295, 199] width 502 height 59
click at [400, 206] on textarea at bounding box center [295, 199] width 502 height 59
click at [377, 214] on textarea at bounding box center [295, 199] width 502 height 59
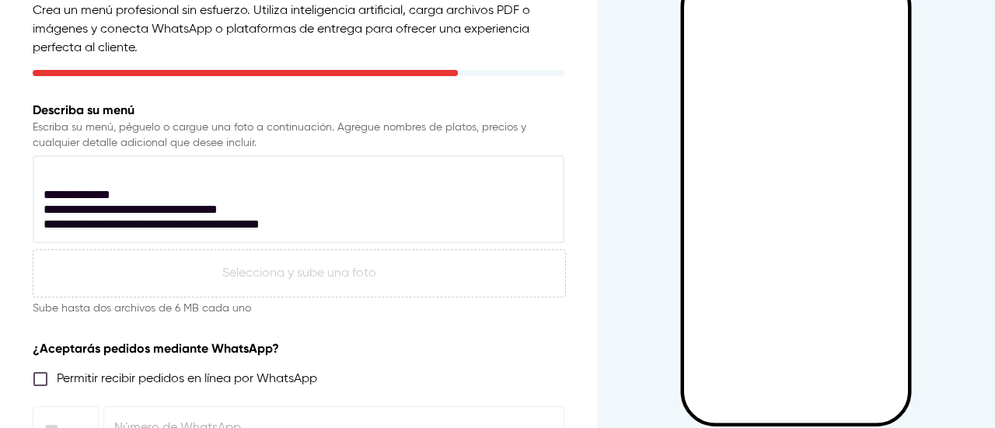
scroll to position [1080, 0]
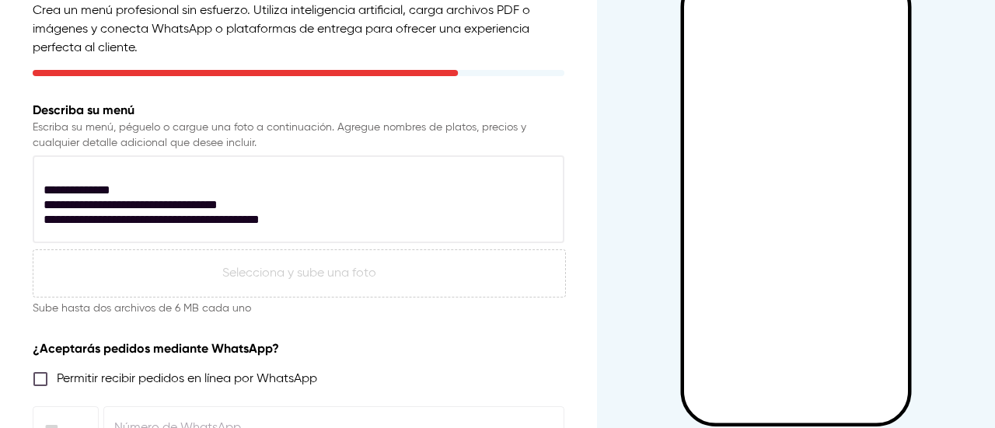
click at [410, 211] on textarea at bounding box center [295, 199] width 502 height 59
click at [426, 203] on textarea at bounding box center [295, 199] width 502 height 59
click at [424, 203] on textarea at bounding box center [295, 199] width 502 height 59
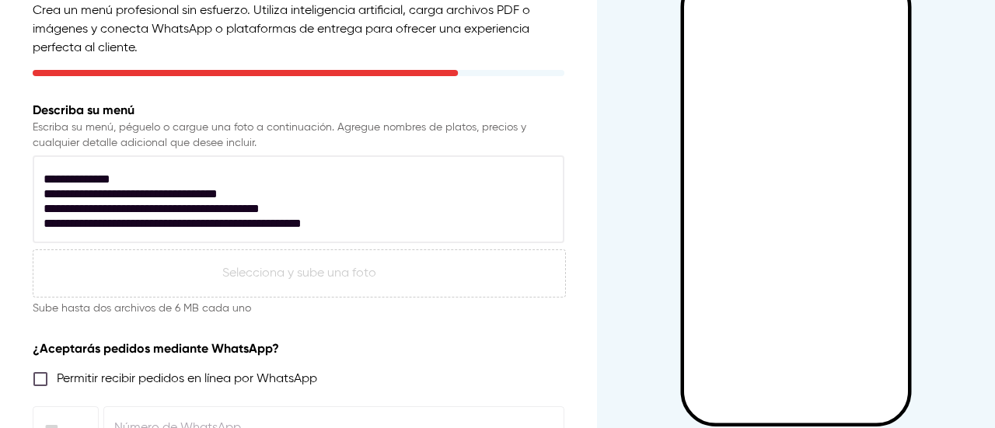
scroll to position [1083, 0]
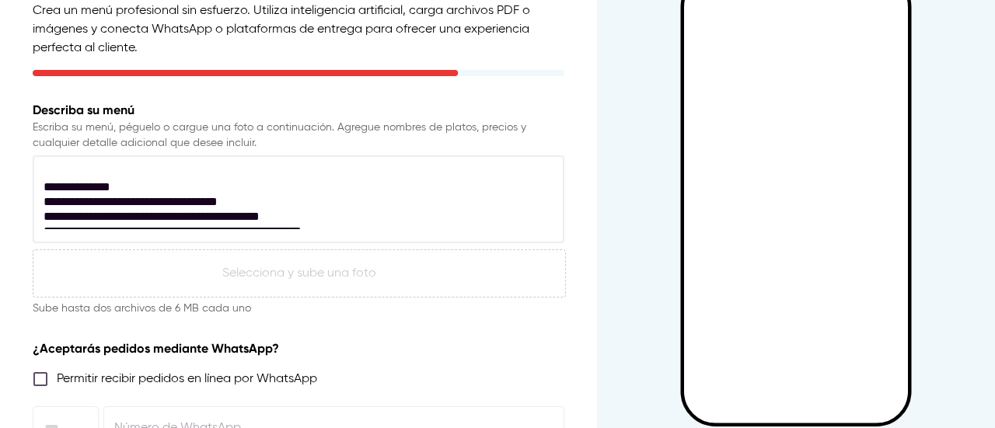
click at [343, 219] on textarea at bounding box center [295, 199] width 502 height 59
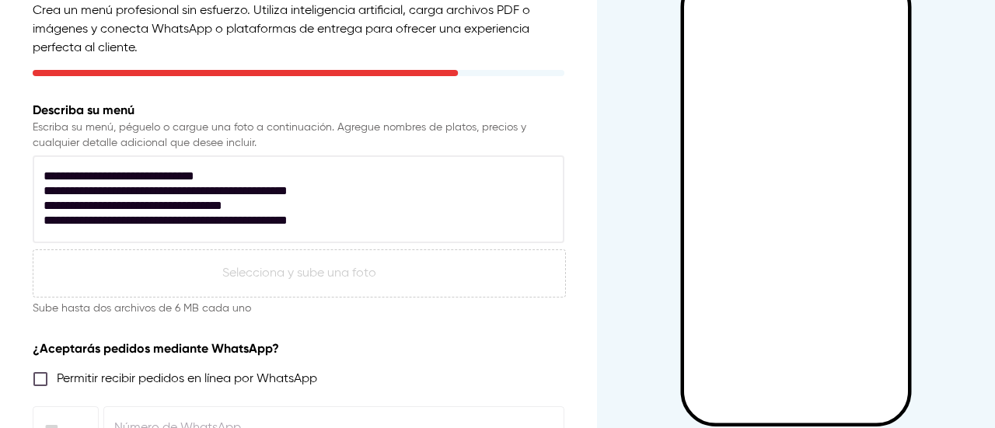
scroll to position [1155, 0]
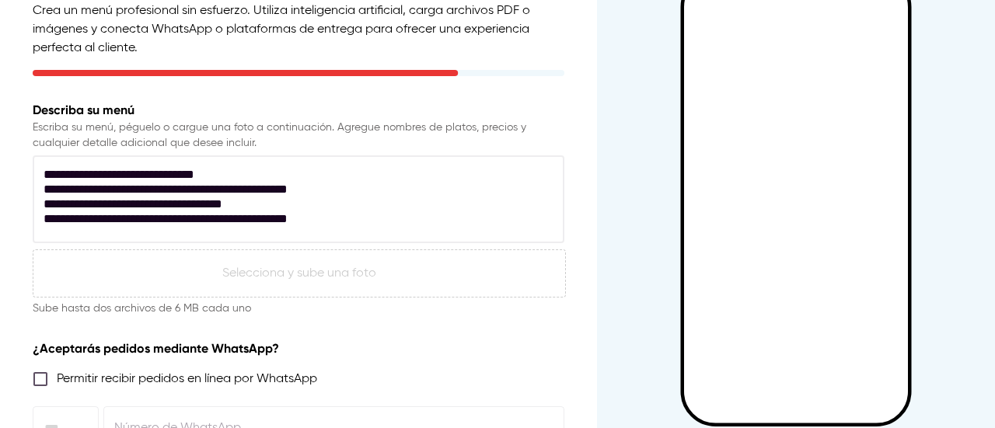
click at [306, 183] on textarea at bounding box center [295, 199] width 502 height 59
click at [344, 204] on textarea at bounding box center [295, 199] width 502 height 59
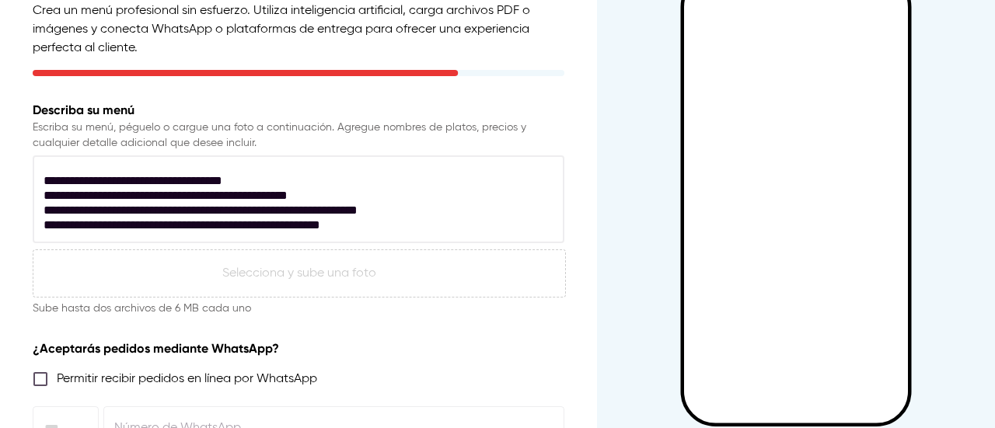
scroll to position [1184, 0]
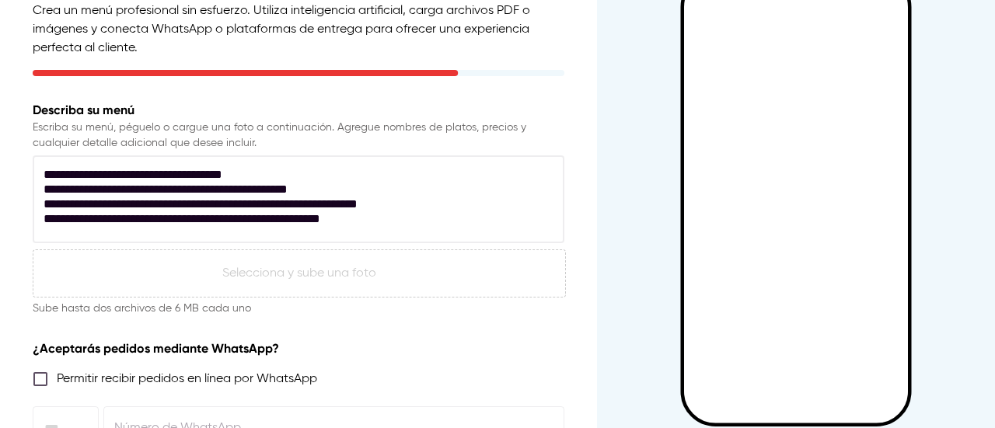
click at [325, 208] on textarea at bounding box center [295, 199] width 502 height 59
click at [398, 216] on textarea at bounding box center [295, 199] width 502 height 59
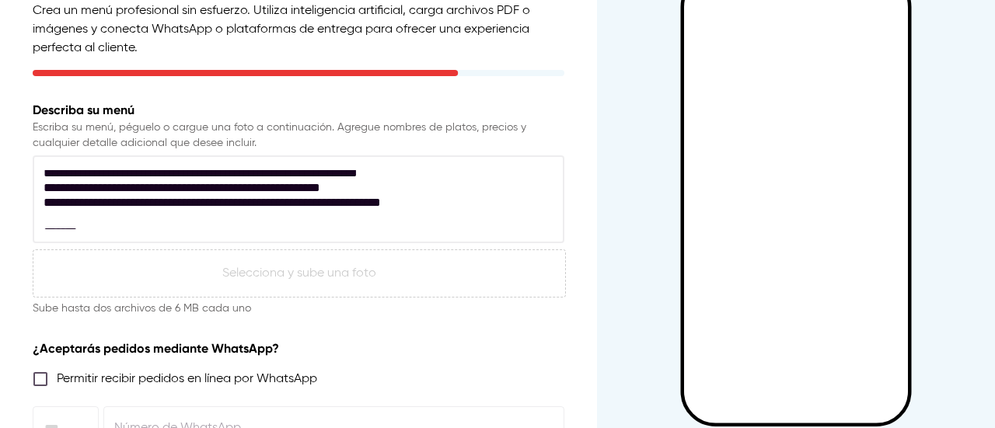
scroll to position [1217, 0]
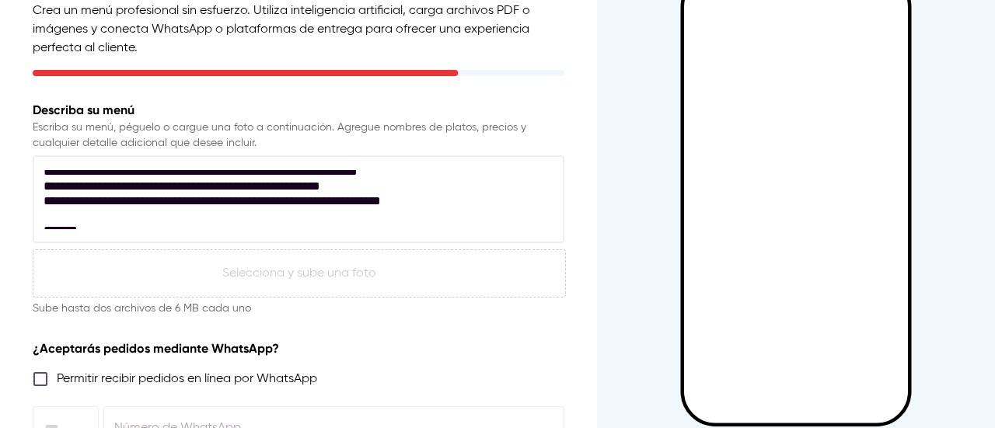
click at [318, 201] on textarea at bounding box center [295, 199] width 502 height 59
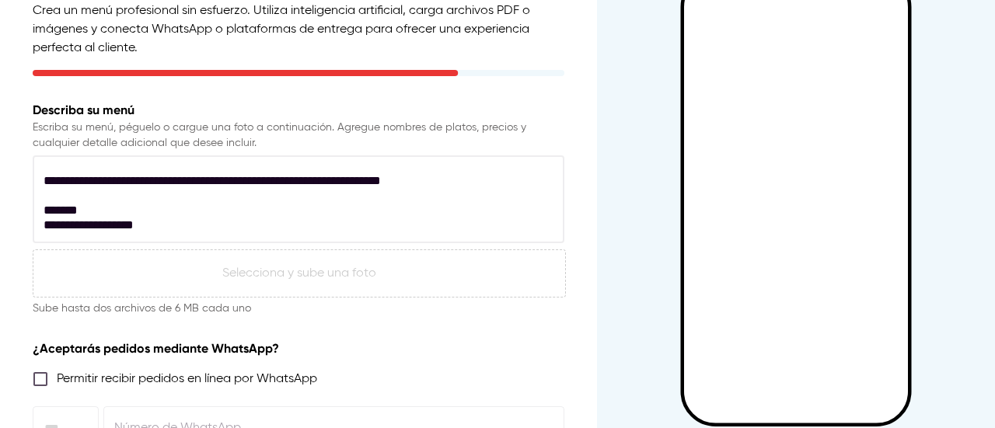
scroll to position [1239, 0]
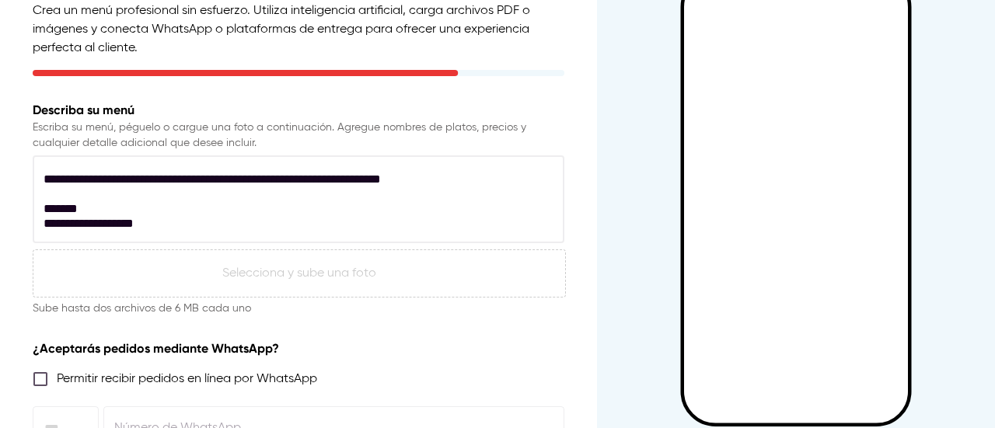
click at [367, 193] on textarea at bounding box center [295, 199] width 502 height 59
click at [473, 211] on textarea at bounding box center [295, 199] width 502 height 59
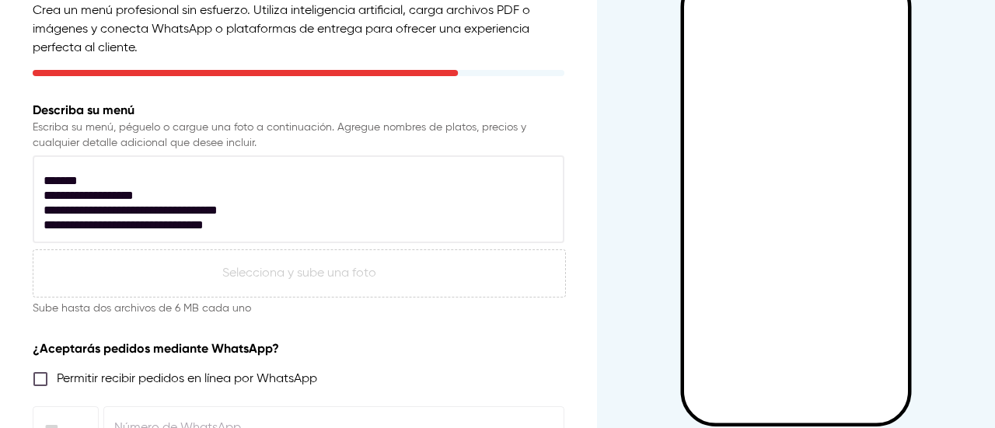
scroll to position [1268, 0]
click at [457, 196] on textarea at bounding box center [295, 199] width 502 height 59
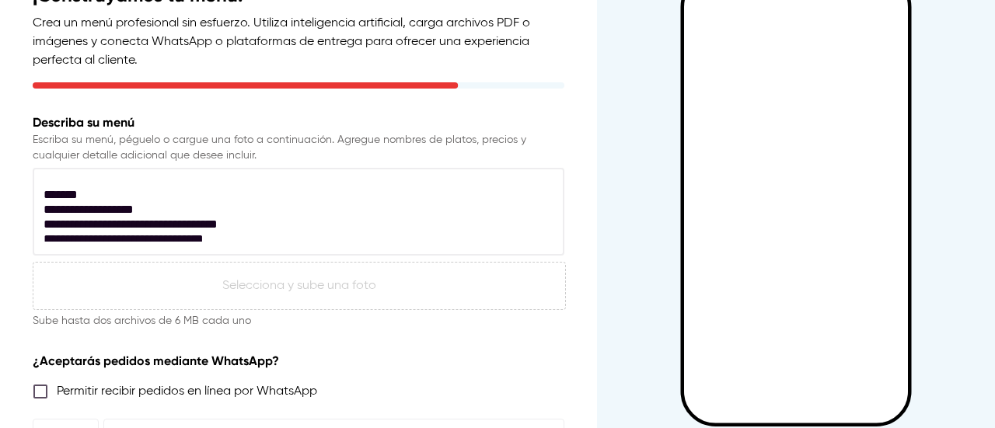
scroll to position [1265, 0]
click at [514, 226] on textarea at bounding box center [295, 212] width 502 height 59
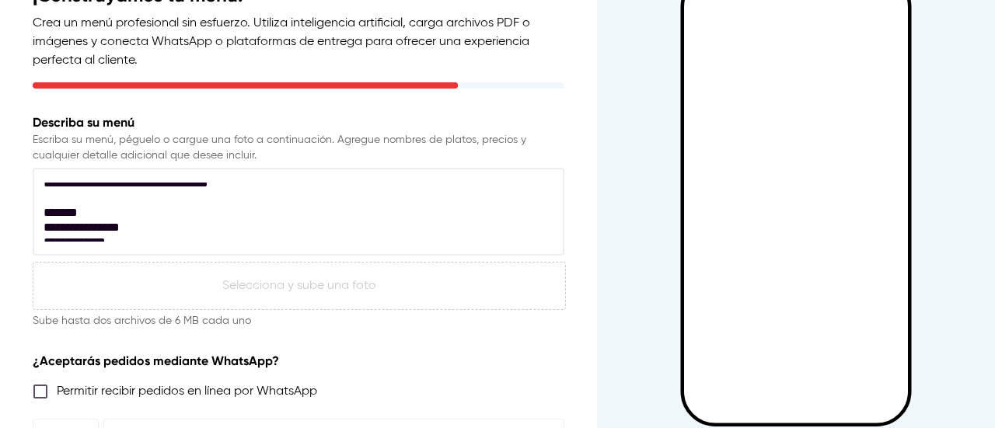
scroll to position [1351, 0]
click at [257, 197] on textarea at bounding box center [295, 212] width 502 height 59
click at [295, 215] on textarea at bounding box center [295, 212] width 502 height 59
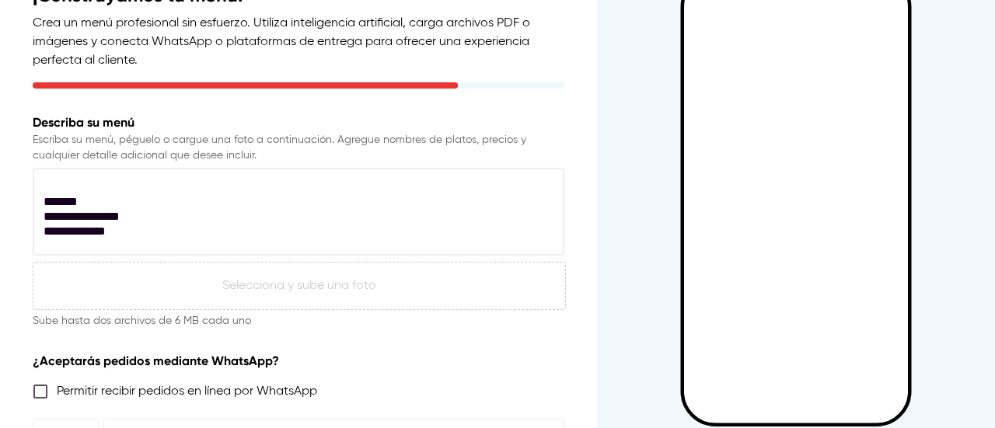
scroll to position [1363, 0]
click at [295, 215] on textarea at bounding box center [295, 212] width 502 height 59
click at [321, 229] on textarea at bounding box center [295, 212] width 502 height 59
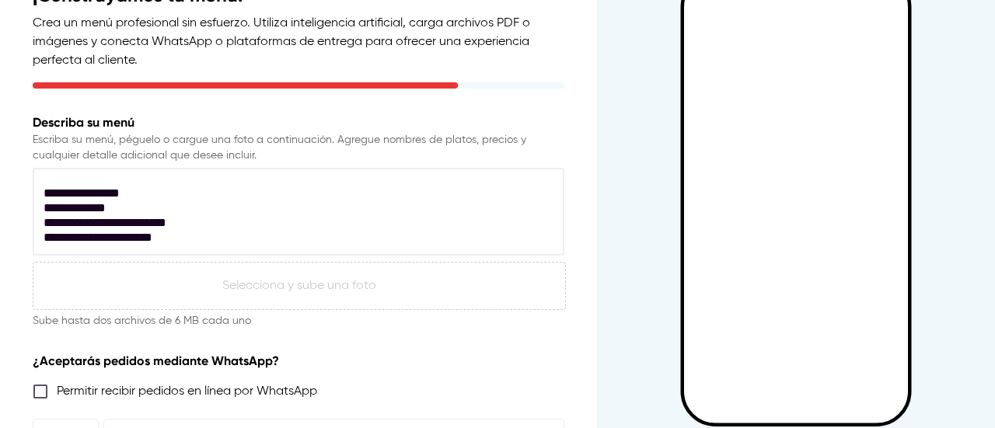
scroll to position [1386, 0]
click at [312, 221] on textarea at bounding box center [295, 212] width 502 height 59
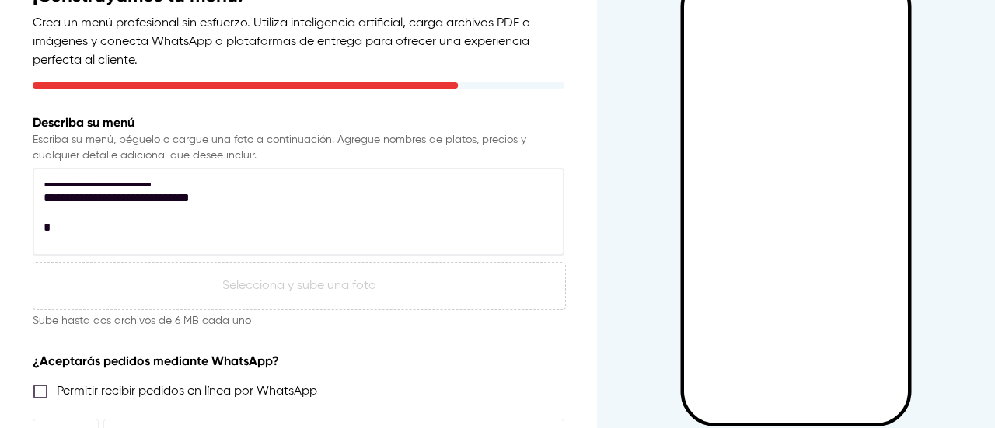
scroll to position [1447, 0]
click at [208, 203] on textarea at bounding box center [295, 212] width 502 height 59
click at [206, 227] on textarea at bounding box center [295, 212] width 502 height 59
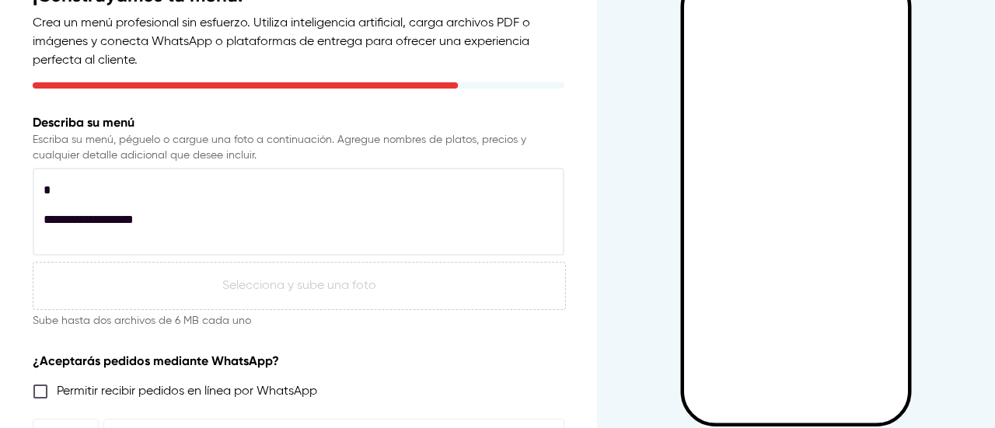
scroll to position [1478, 0]
click at [248, 221] on textarea at bounding box center [295, 212] width 502 height 59
click at [248, 233] on textarea at bounding box center [295, 212] width 502 height 59
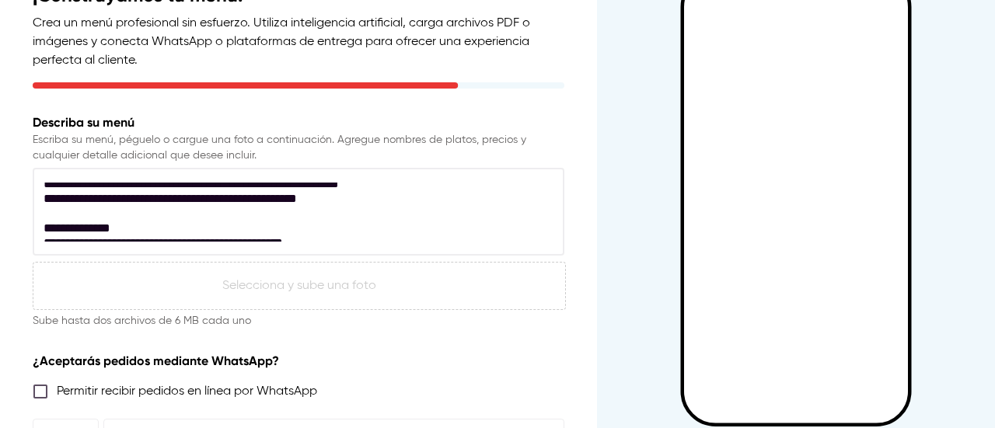
scroll to position [1604, 0]
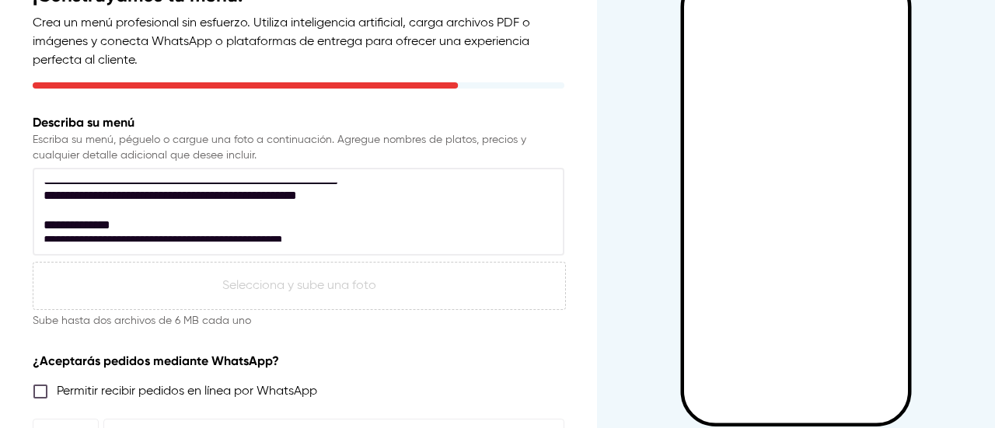
click at [349, 210] on textarea at bounding box center [295, 212] width 502 height 59
click at [333, 223] on textarea at bounding box center [295, 212] width 502 height 59
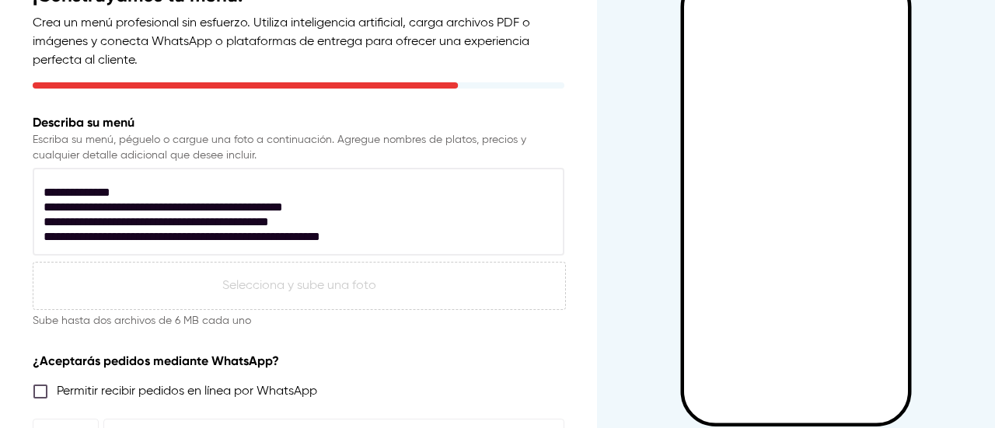
scroll to position [1636, 0]
click at [302, 212] on textarea at bounding box center [295, 212] width 502 height 59
click at [287, 201] on textarea at bounding box center [295, 212] width 502 height 59
click at [441, 223] on textarea at bounding box center [295, 212] width 502 height 59
click at [444, 239] on textarea at bounding box center [295, 212] width 502 height 59
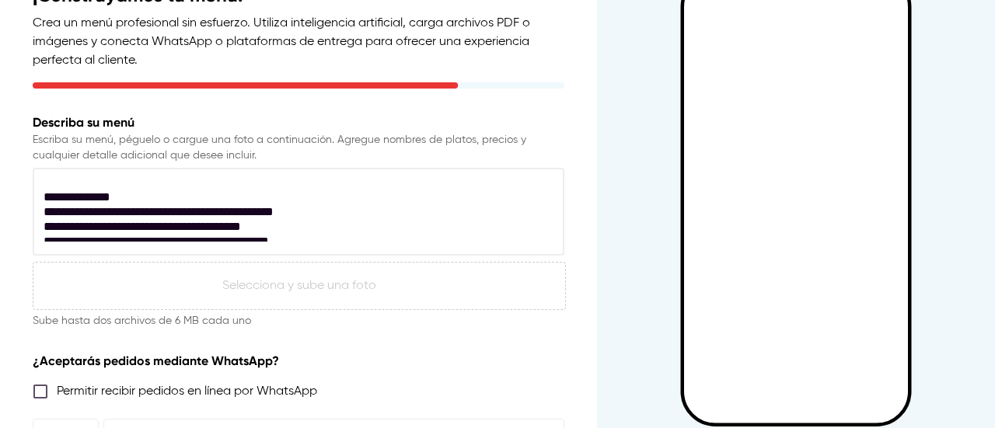
scroll to position [1720, 0]
click at [407, 195] on textarea at bounding box center [295, 212] width 502 height 59
click at [385, 218] on textarea at bounding box center [295, 212] width 502 height 59
click at [384, 211] on textarea at bounding box center [295, 212] width 502 height 59
click at [435, 228] on textarea at bounding box center [295, 212] width 502 height 59
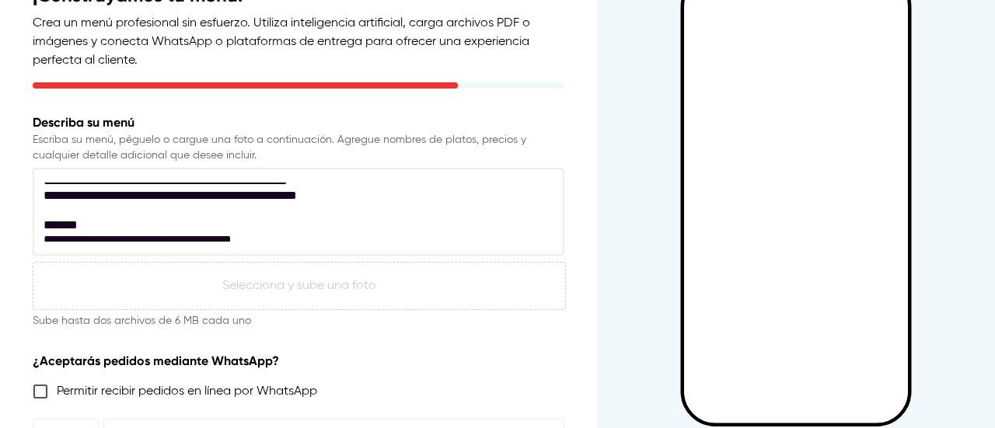
scroll to position [1806, 0]
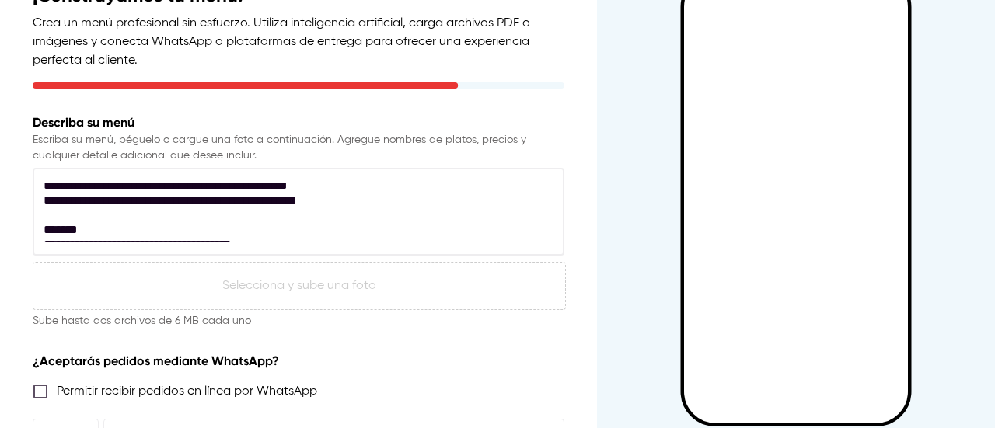
click at [372, 204] on textarea at bounding box center [295, 212] width 502 height 59
click at [377, 209] on textarea at bounding box center [295, 212] width 502 height 59
click at [378, 228] on textarea at bounding box center [295, 212] width 502 height 59
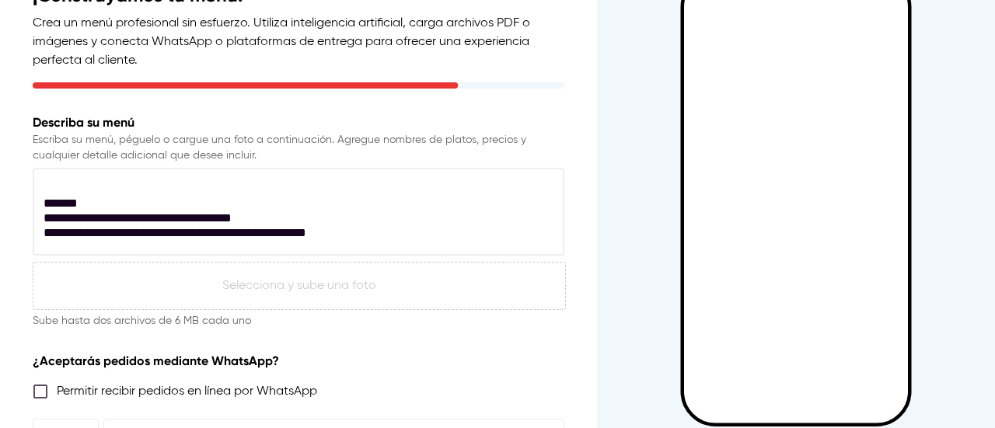
scroll to position [1853, 0]
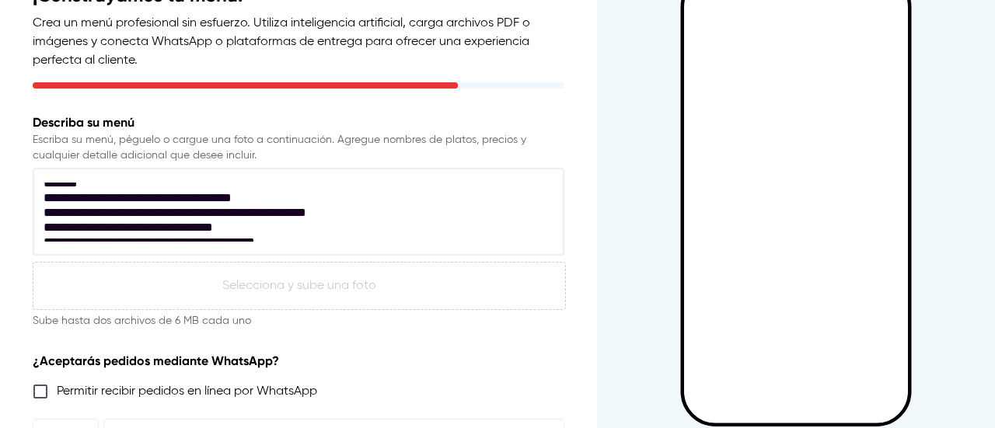
click at [361, 200] on textarea at bounding box center [295, 212] width 502 height 59
click at [407, 225] on textarea at bounding box center [295, 212] width 502 height 59
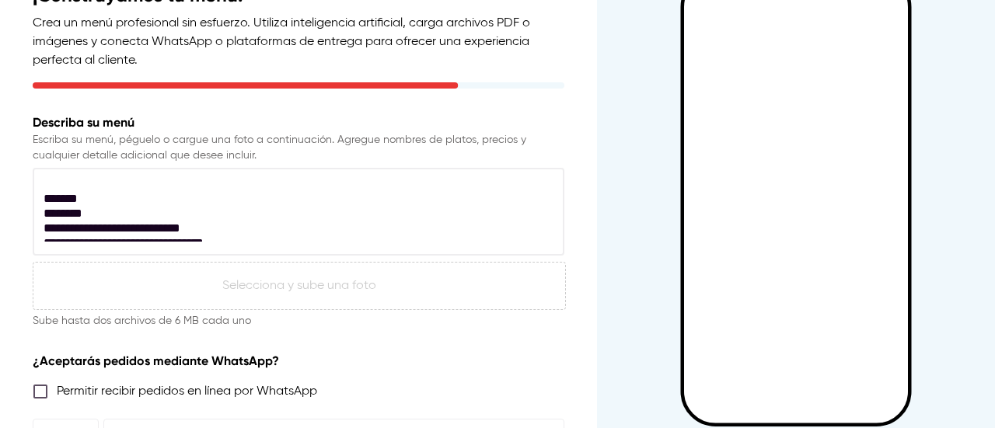
scroll to position [1930, 0]
click at [353, 193] on textarea at bounding box center [295, 212] width 502 height 59
click at [420, 210] on textarea at bounding box center [295, 212] width 502 height 59
click at [399, 225] on textarea at bounding box center [295, 212] width 502 height 59
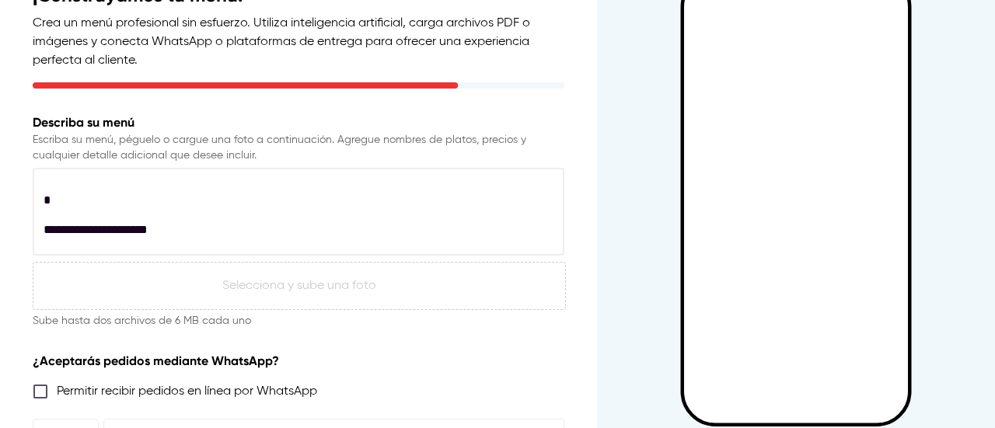
click at [204, 204] on textarea at bounding box center [295, 212] width 502 height 59
click at [234, 214] on textarea at bounding box center [295, 212] width 502 height 59
click at [284, 232] on textarea at bounding box center [295, 212] width 502 height 59
click at [327, 223] on textarea at bounding box center [295, 212] width 502 height 59
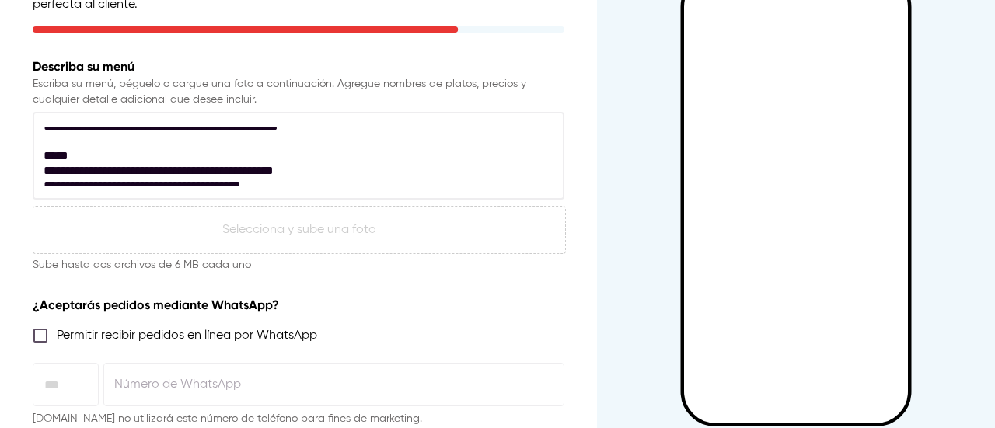
scroll to position [2165, 0]
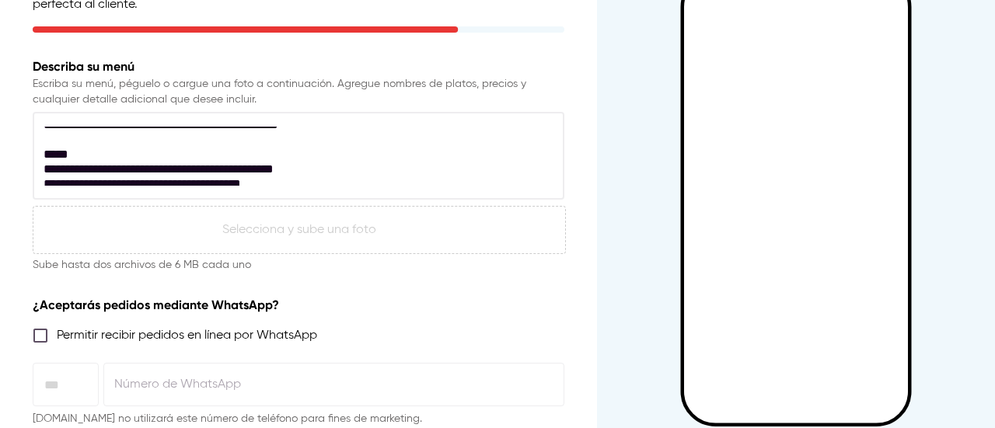
click at [382, 138] on textarea at bounding box center [295, 156] width 502 height 59
click at [359, 150] on textarea at bounding box center [295, 156] width 502 height 59
click at [349, 169] on textarea at bounding box center [295, 156] width 502 height 59
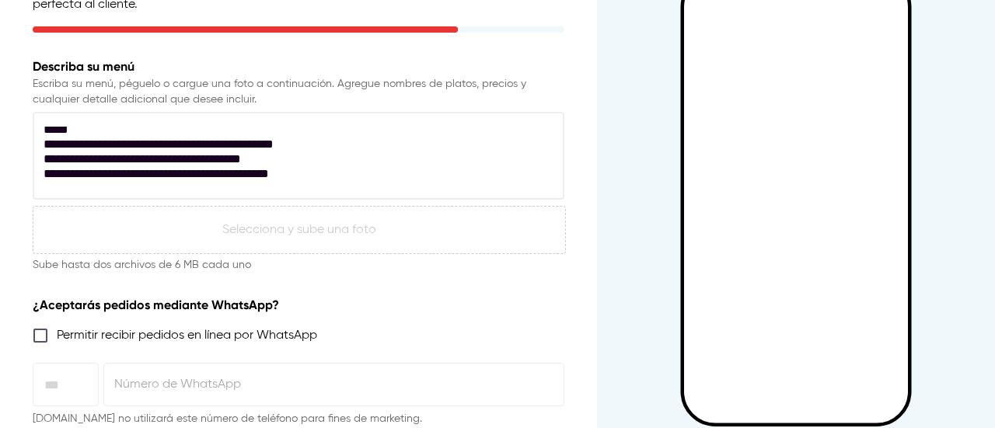
scroll to position [2191, 0]
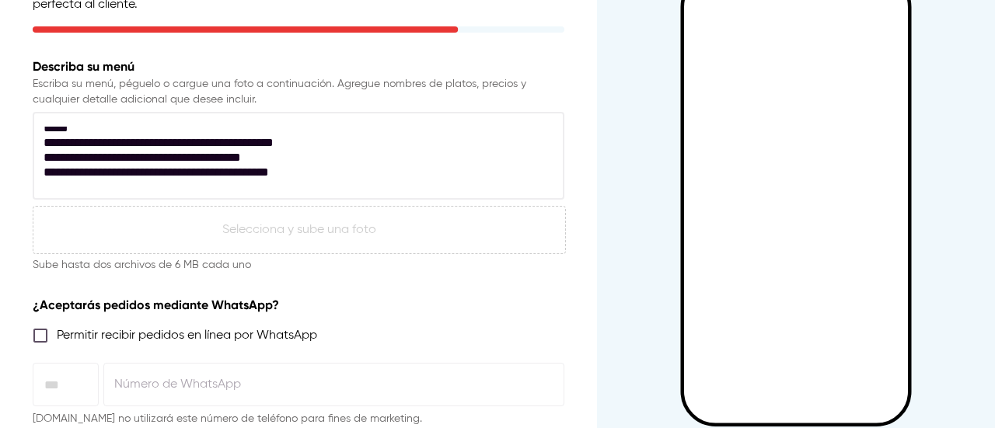
click at [364, 169] on textarea at bounding box center [295, 156] width 502 height 59
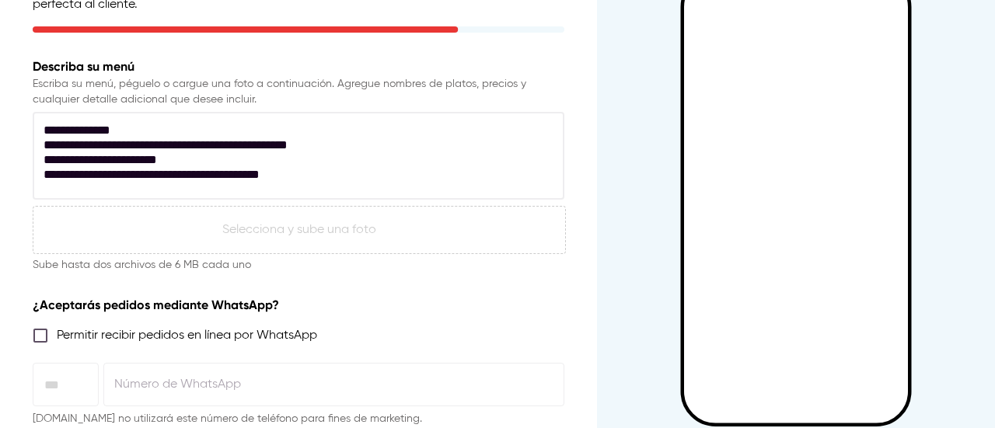
scroll to position [2264, 0]
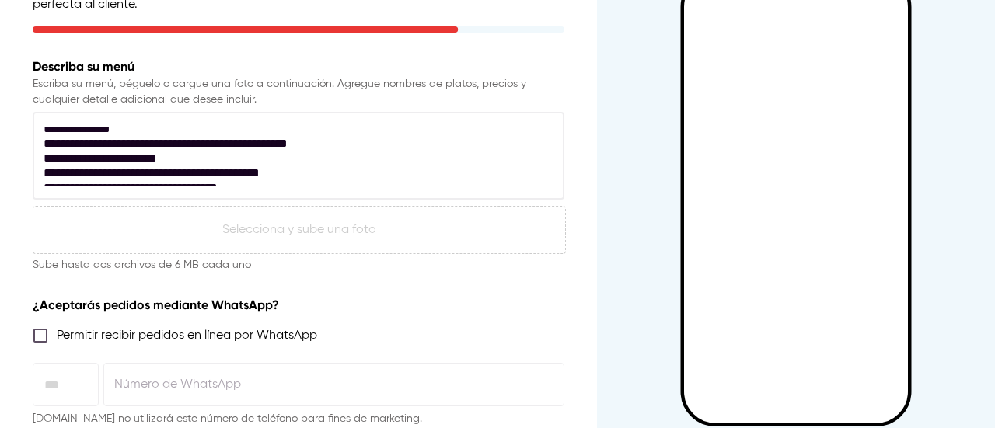
click at [379, 163] on textarea at bounding box center [295, 156] width 502 height 59
click at [379, 173] on textarea at bounding box center [295, 156] width 502 height 59
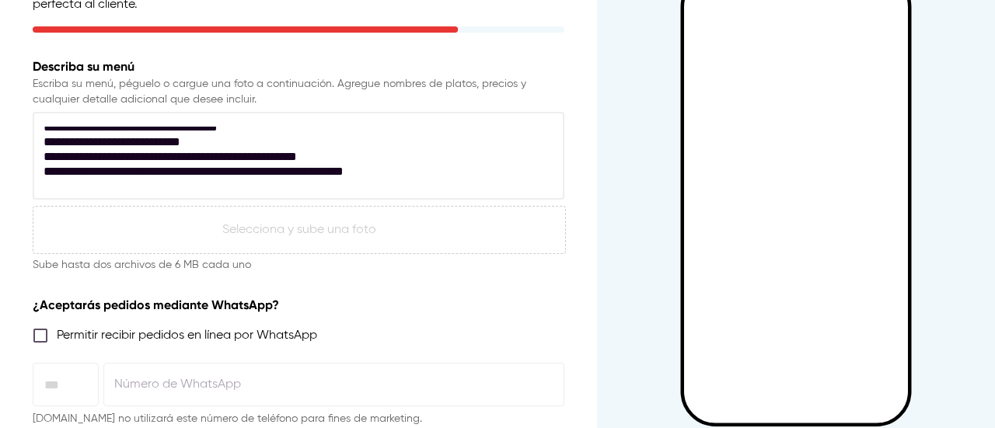
scroll to position [2325, 0]
click at [260, 167] on textarea at bounding box center [295, 156] width 502 height 59
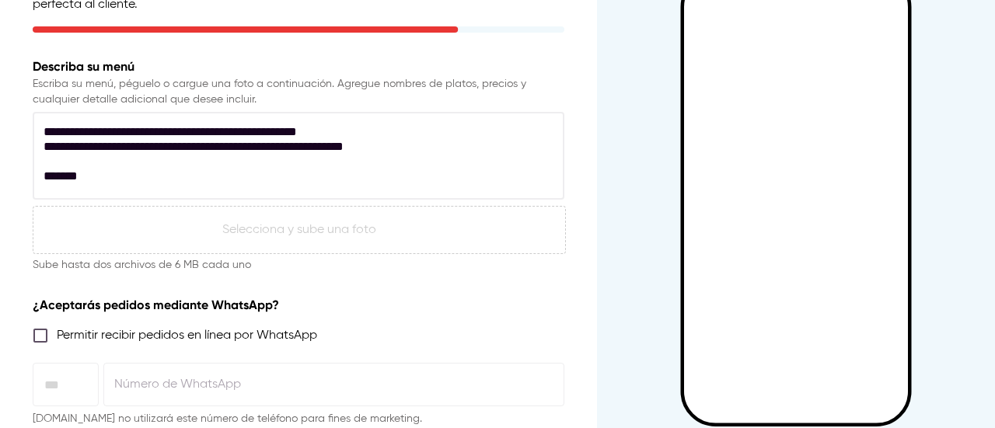
scroll to position [2351, 0]
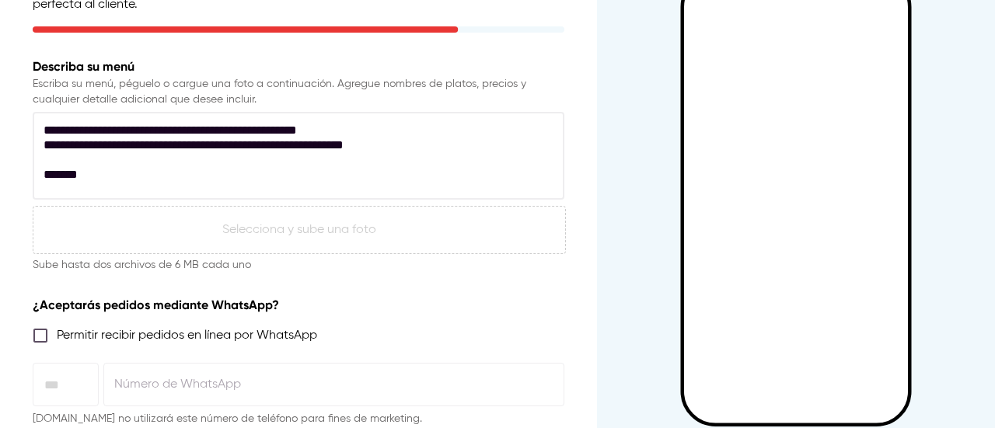
click at [352, 161] on textarea at bounding box center [295, 156] width 502 height 59
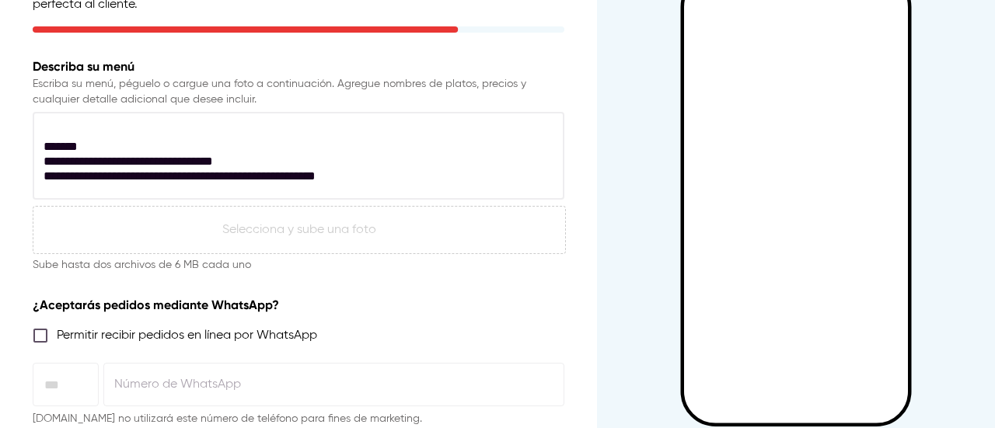
scroll to position [2379, 0]
click at [306, 162] on textarea at bounding box center [295, 156] width 502 height 59
click at [397, 180] on textarea at bounding box center [295, 156] width 502 height 59
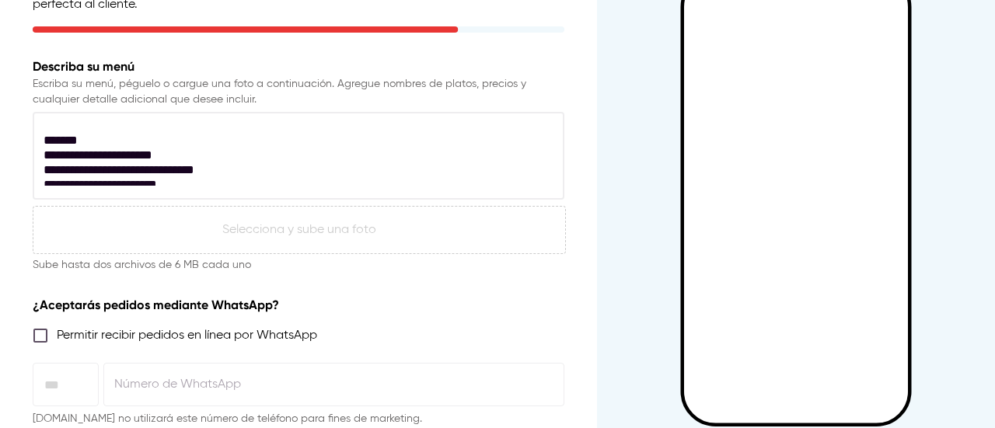
scroll to position [2476, 0]
click at [359, 137] on textarea at bounding box center [295, 156] width 502 height 59
click at [423, 164] on textarea at bounding box center [295, 156] width 502 height 59
click at [396, 182] on textarea at bounding box center [295, 156] width 502 height 59
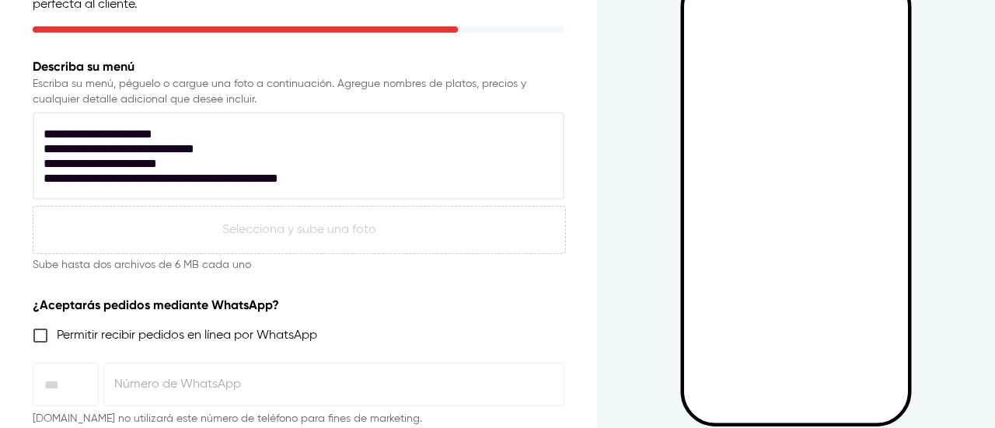
scroll to position [2557, 0]
click at [278, 139] on textarea at bounding box center [295, 156] width 502 height 59
click at [269, 183] on textarea at bounding box center [295, 156] width 502 height 59
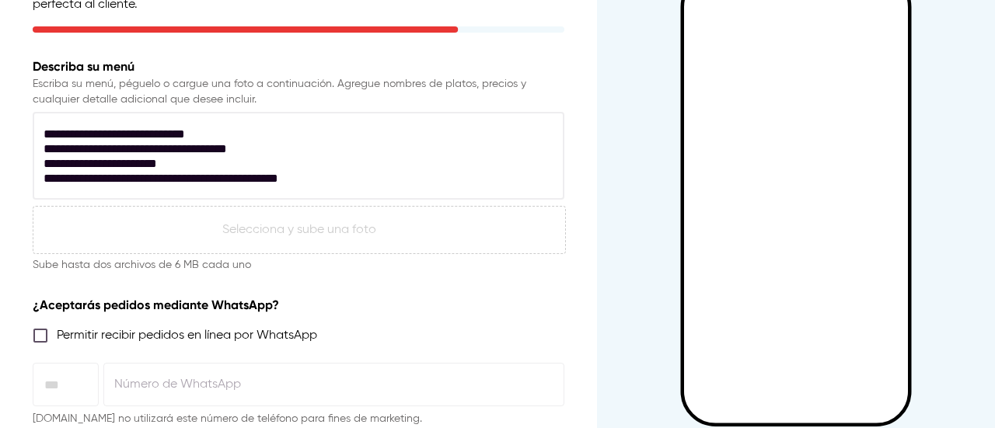
click at [254, 173] on textarea at bounding box center [295, 156] width 502 height 59
click at [385, 176] on textarea at bounding box center [295, 156] width 502 height 59
type textarea "**********"
click at [364, 228] on p "Selecciona y sube una foto" at bounding box center [299, 230] width 154 height 19
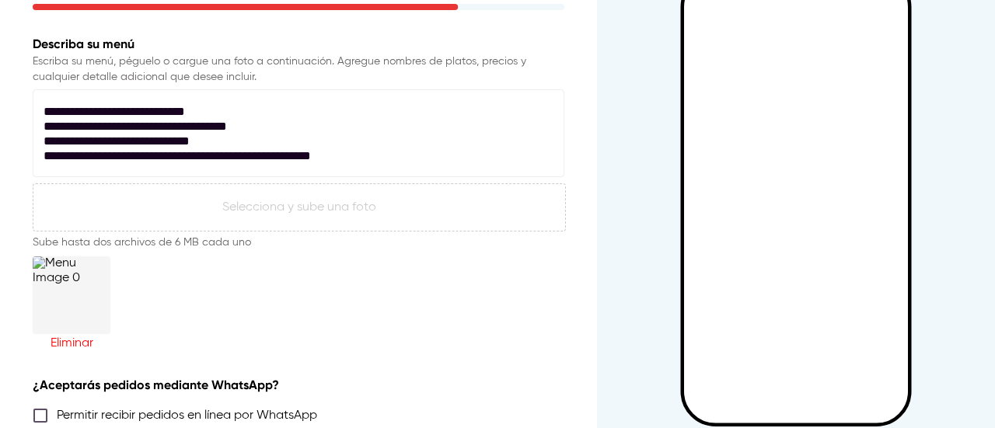
scroll to position [177, 0]
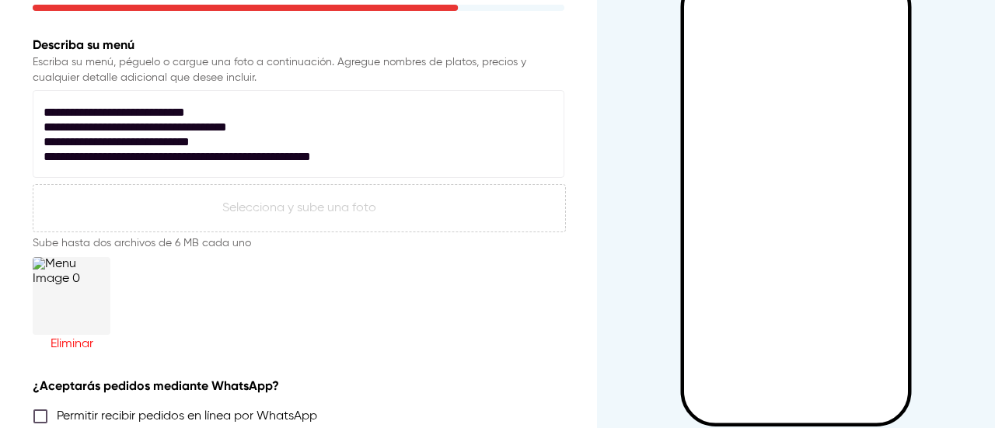
click at [390, 212] on div "Selecciona y sube una foto" at bounding box center [299, 208] width 533 height 48
click at [394, 204] on div "Selecciona y sube una foto" at bounding box center [299, 208] width 533 height 48
click at [415, 217] on div "Selecciona y sube una foto" at bounding box center [299, 208] width 533 height 48
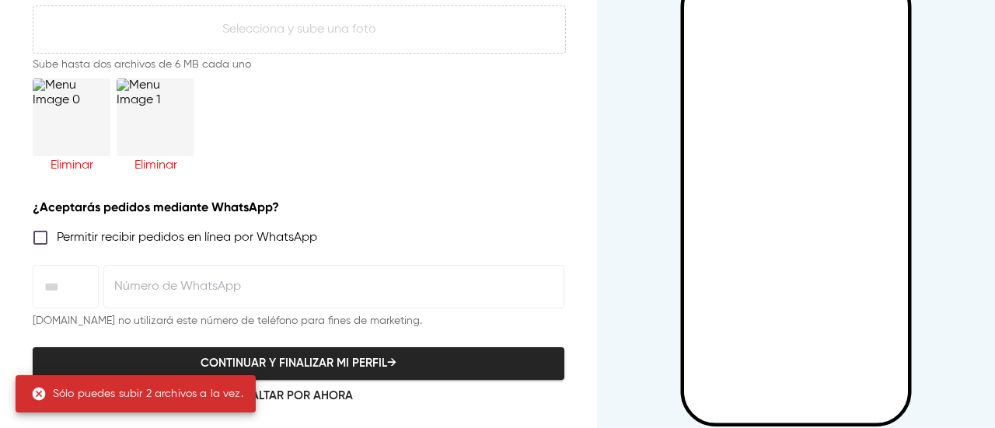
scroll to position [371, 0]
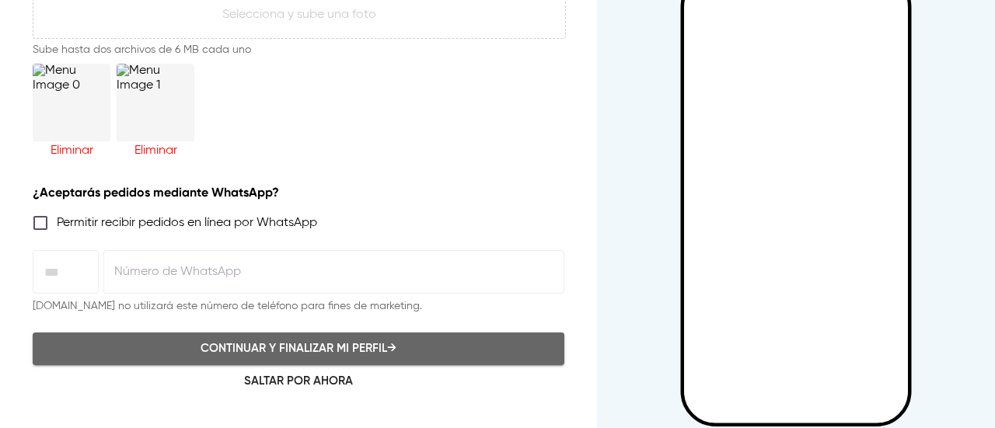
click at [296, 344] on span "Continuar y finalizar mi perfil →" at bounding box center [298, 349] width 497 height 20
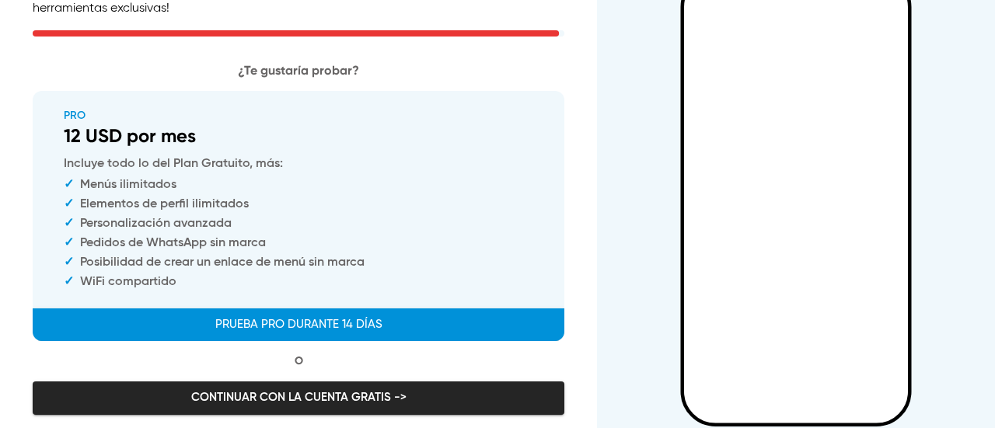
scroll to position [153, 0]
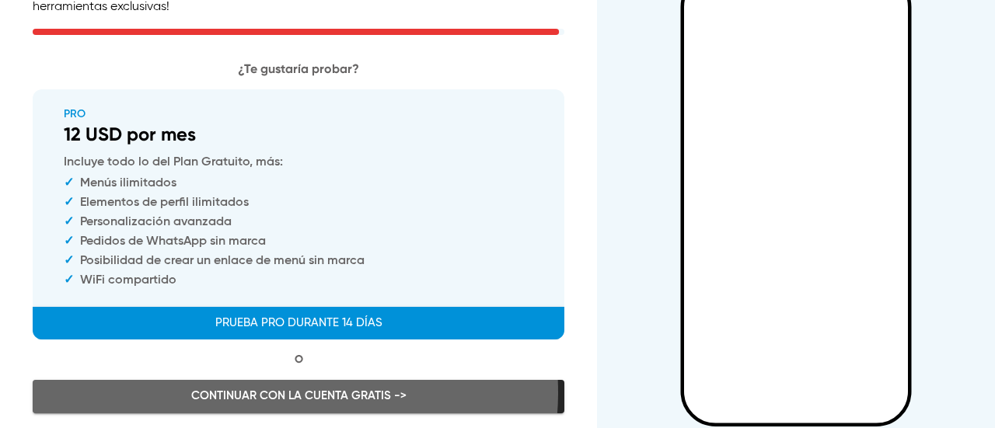
click at [289, 388] on span "Continuar con la cuenta GRATIS ->" at bounding box center [298, 396] width 497 height 20
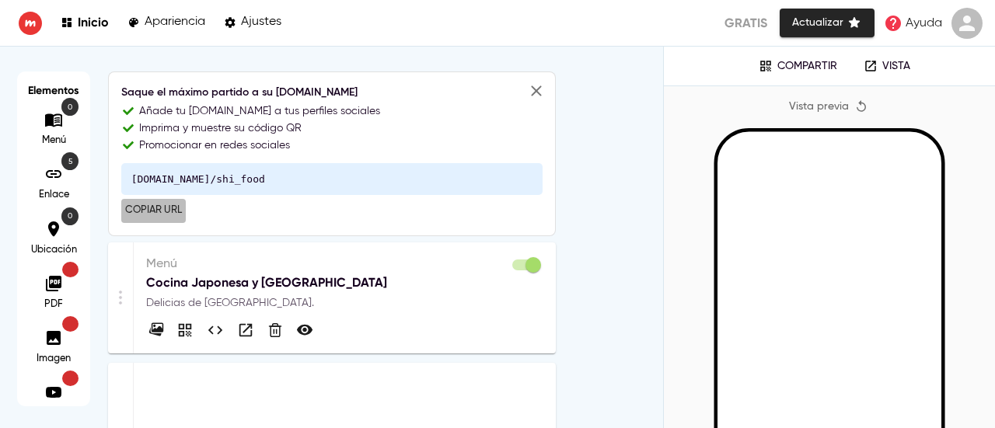
click at [153, 209] on span "Copiar URL" at bounding box center [153, 211] width 57 height 18
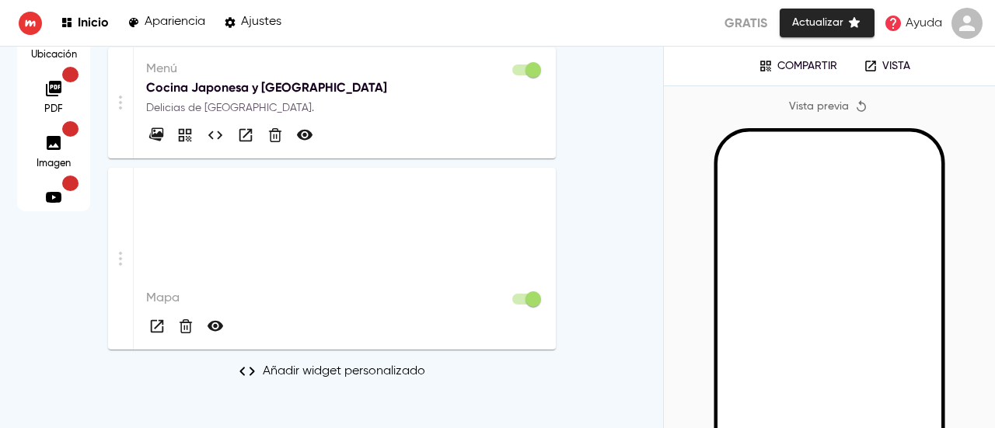
scroll to position [219, 0]
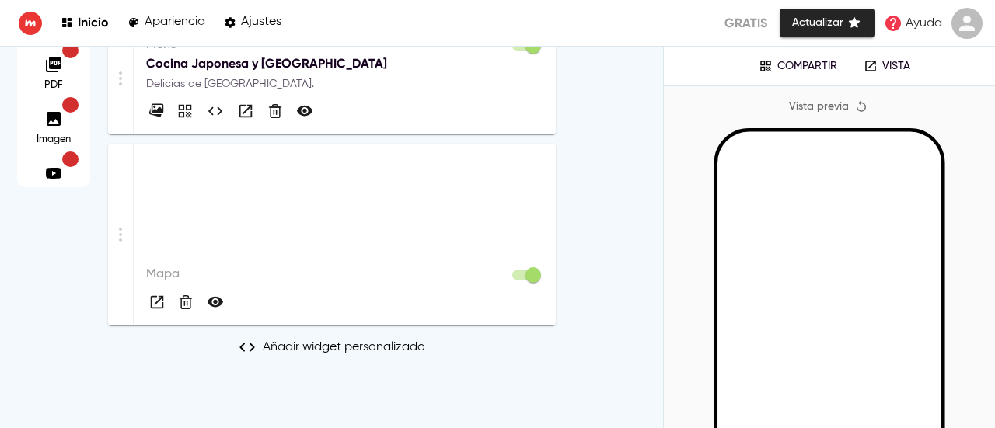
click at [403, 340] on p "Añadir widget personalizado" at bounding box center [344, 347] width 162 height 19
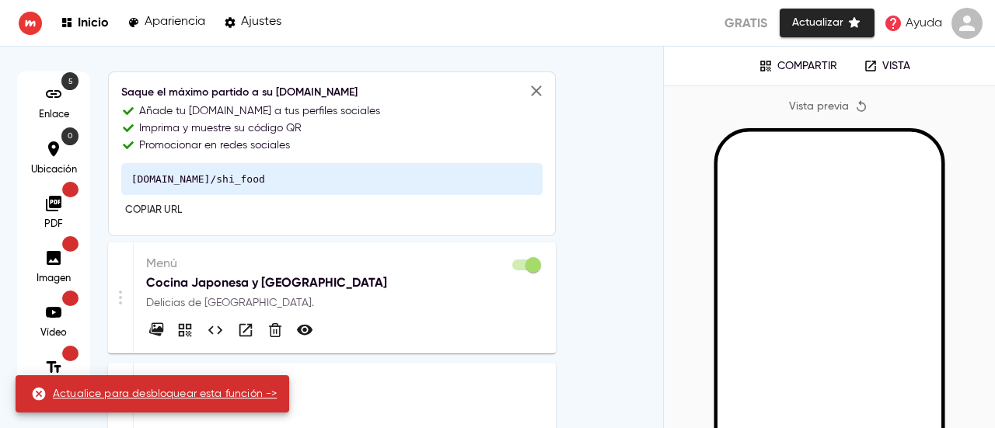
scroll to position [83, 0]
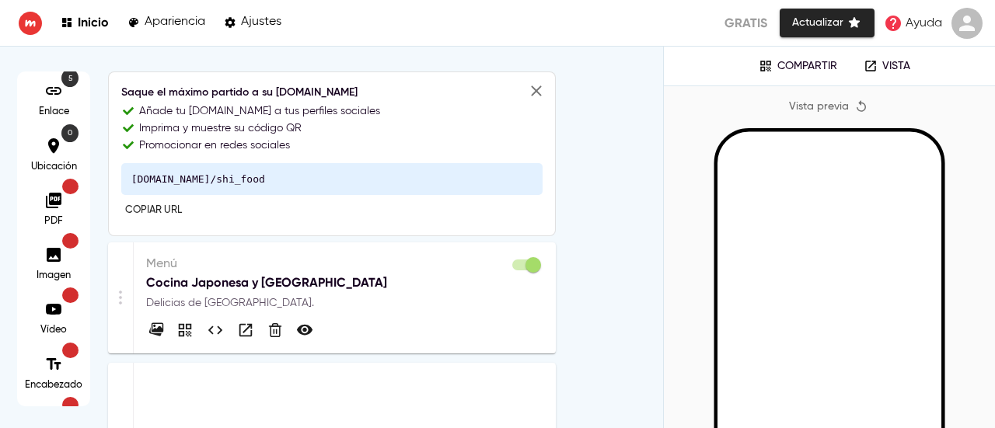
click at [56, 256] on icon at bounding box center [53, 255] width 19 height 19
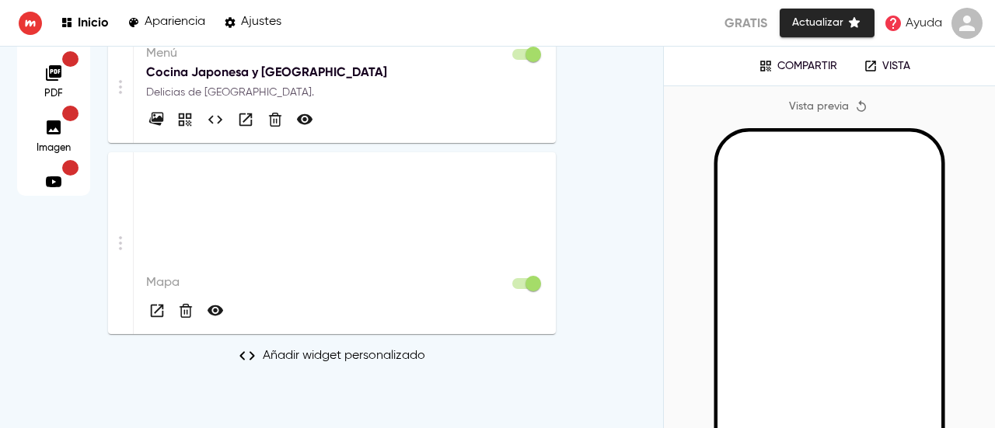
scroll to position [219, 0]
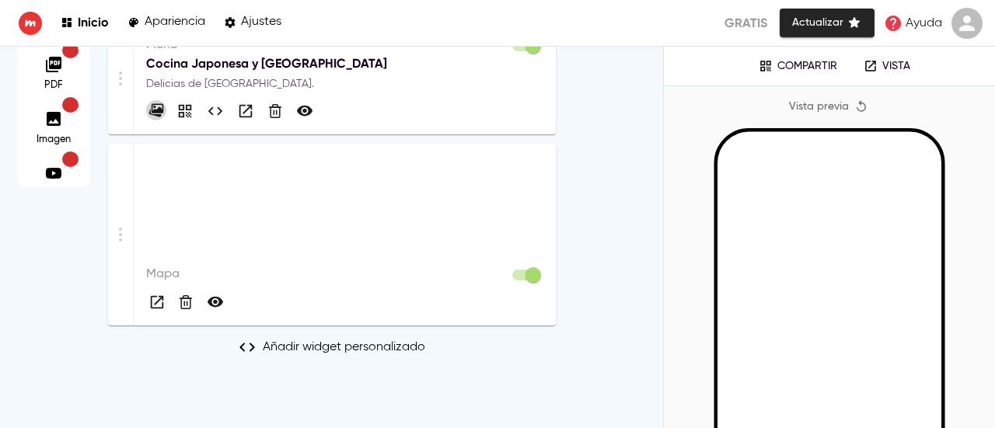
click at [151, 117] on icon "button" at bounding box center [156, 111] width 16 height 16
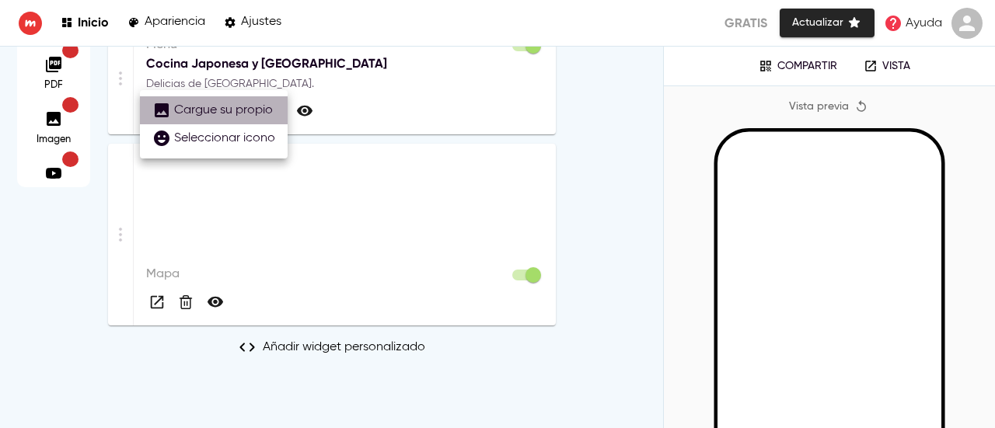
click at [172, 117] on p "Cargue su propio" at bounding box center [212, 110] width 120 height 19
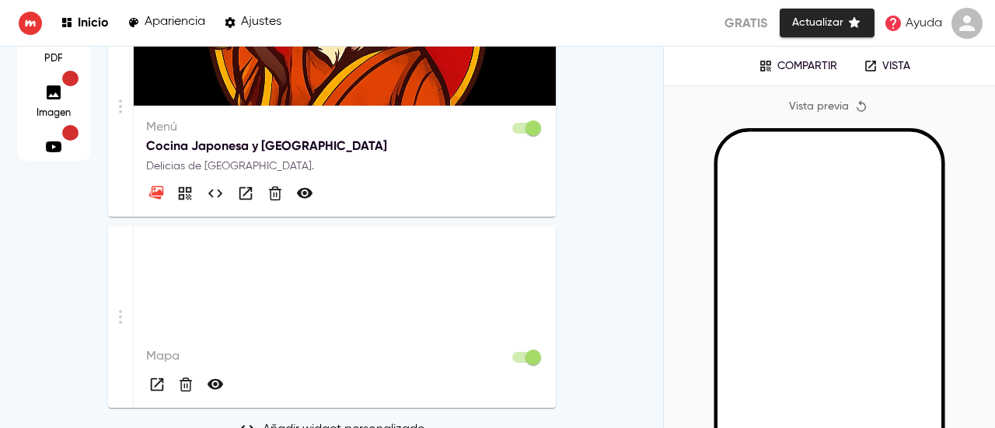
scroll to position [249, 0]
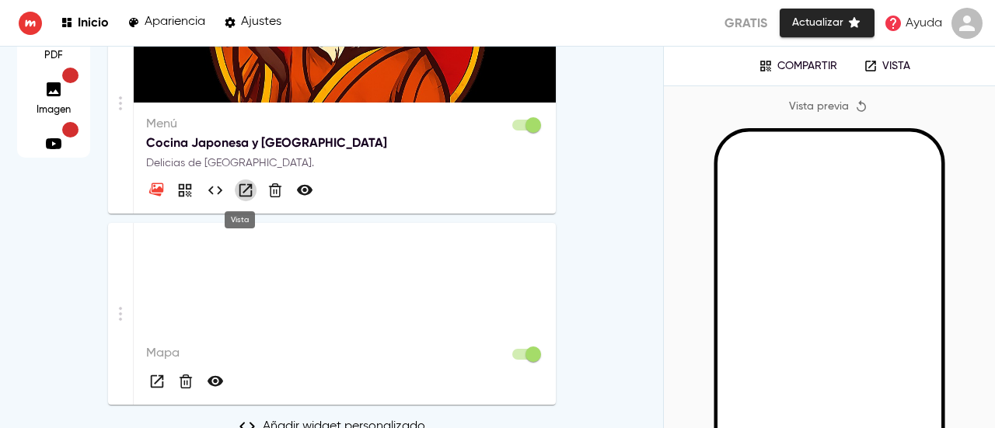
click at [239, 190] on icon "button" at bounding box center [245, 189] width 13 height 13
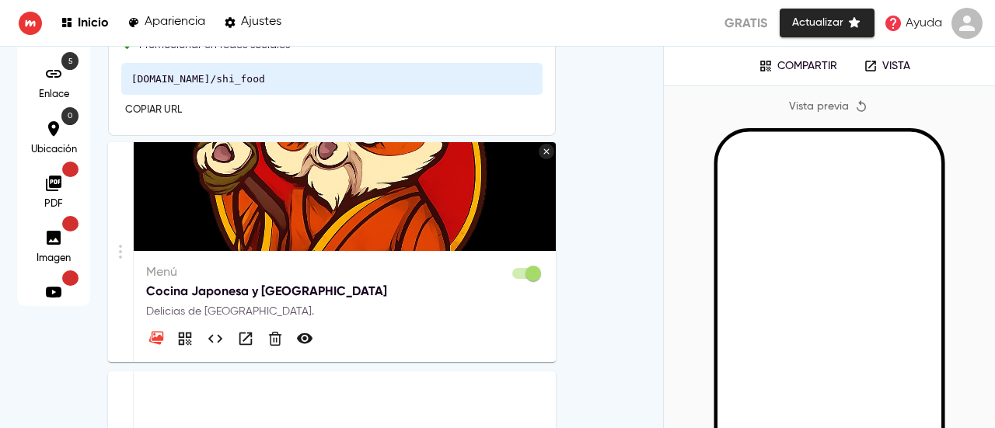
scroll to position [0, 0]
